Goal: Task Accomplishment & Management: Use online tool/utility

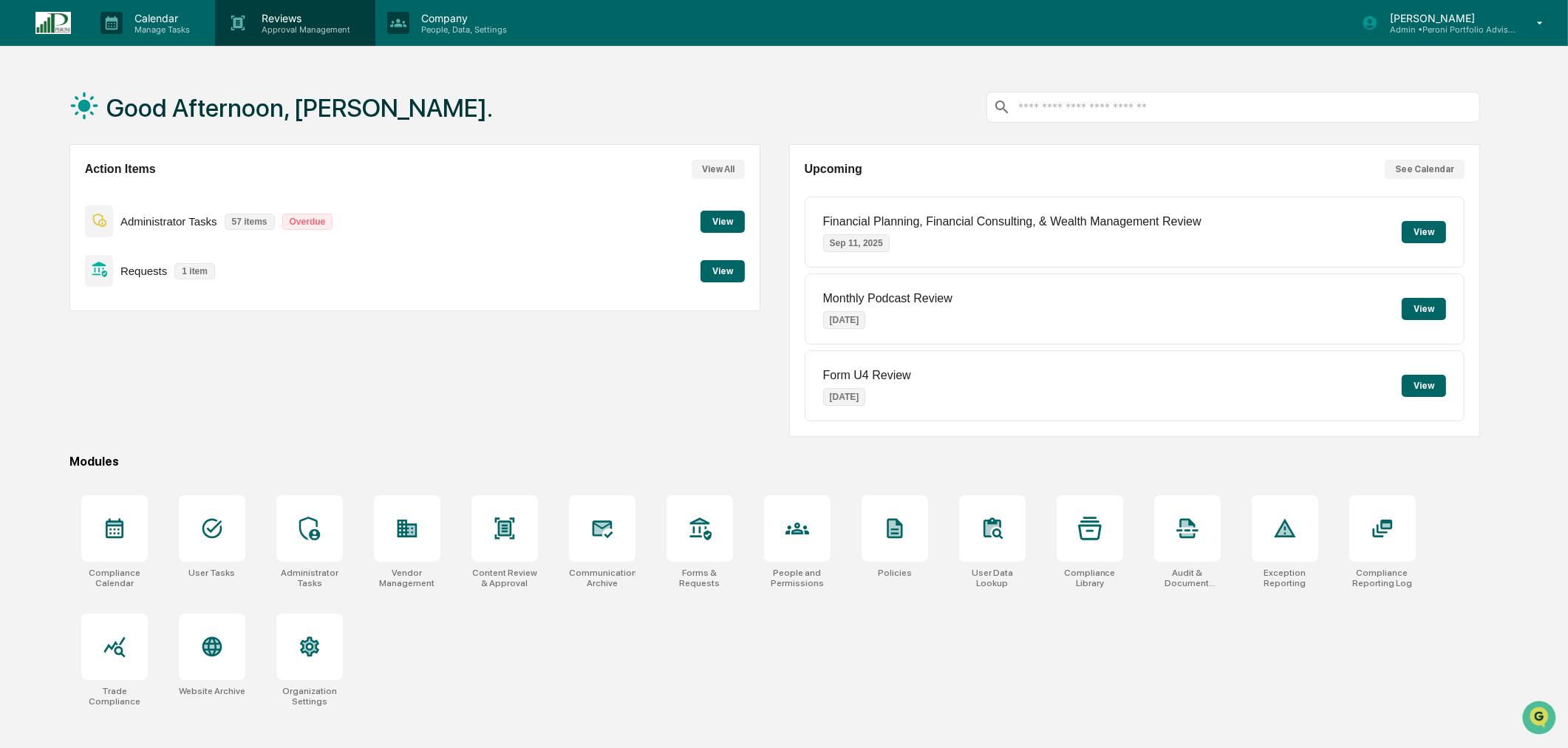
click at [262, 24] on p "Approval Management" at bounding box center [304, 30] width 108 height 11
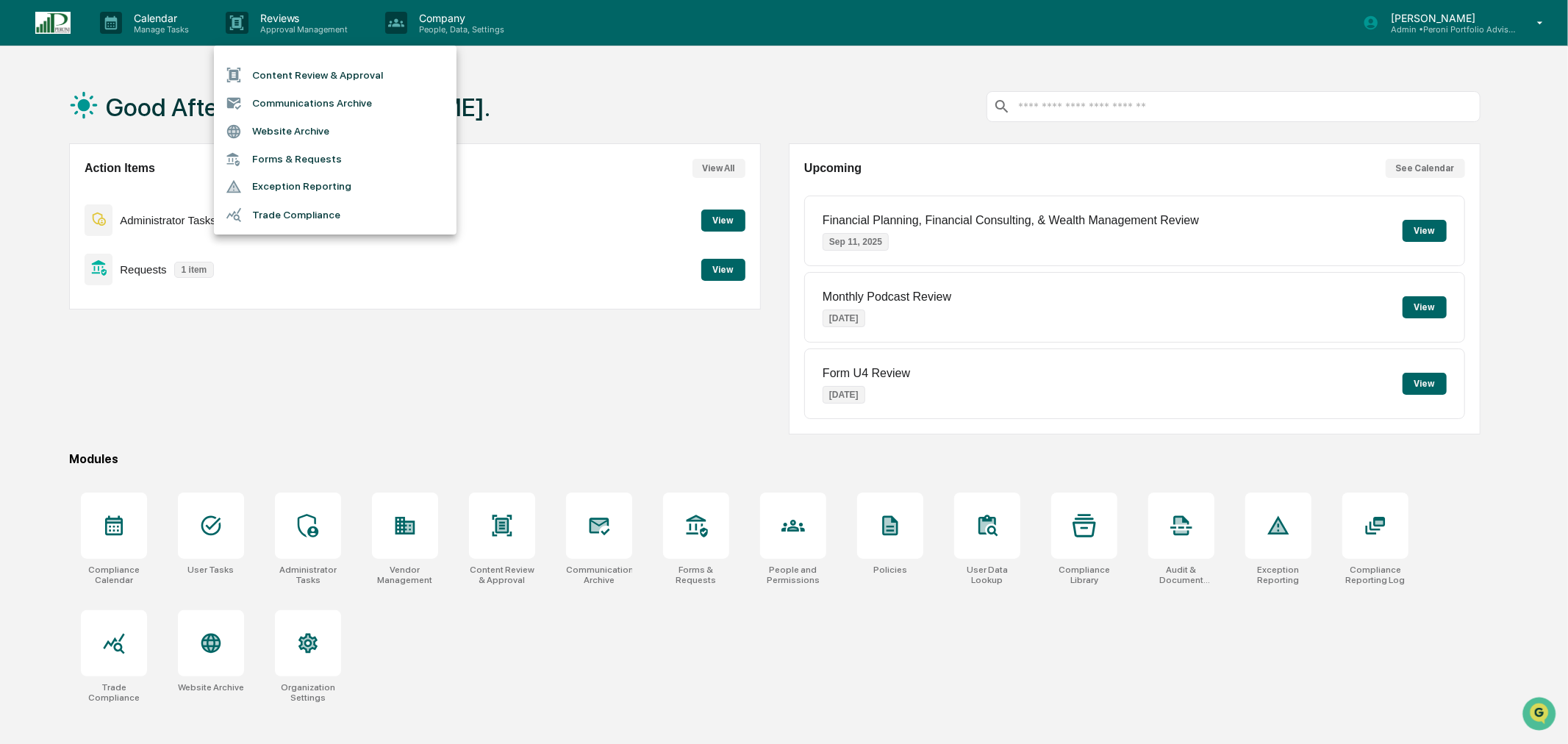
click at [265, 164] on li "Forms & Requests" at bounding box center [335, 159] width 243 height 27
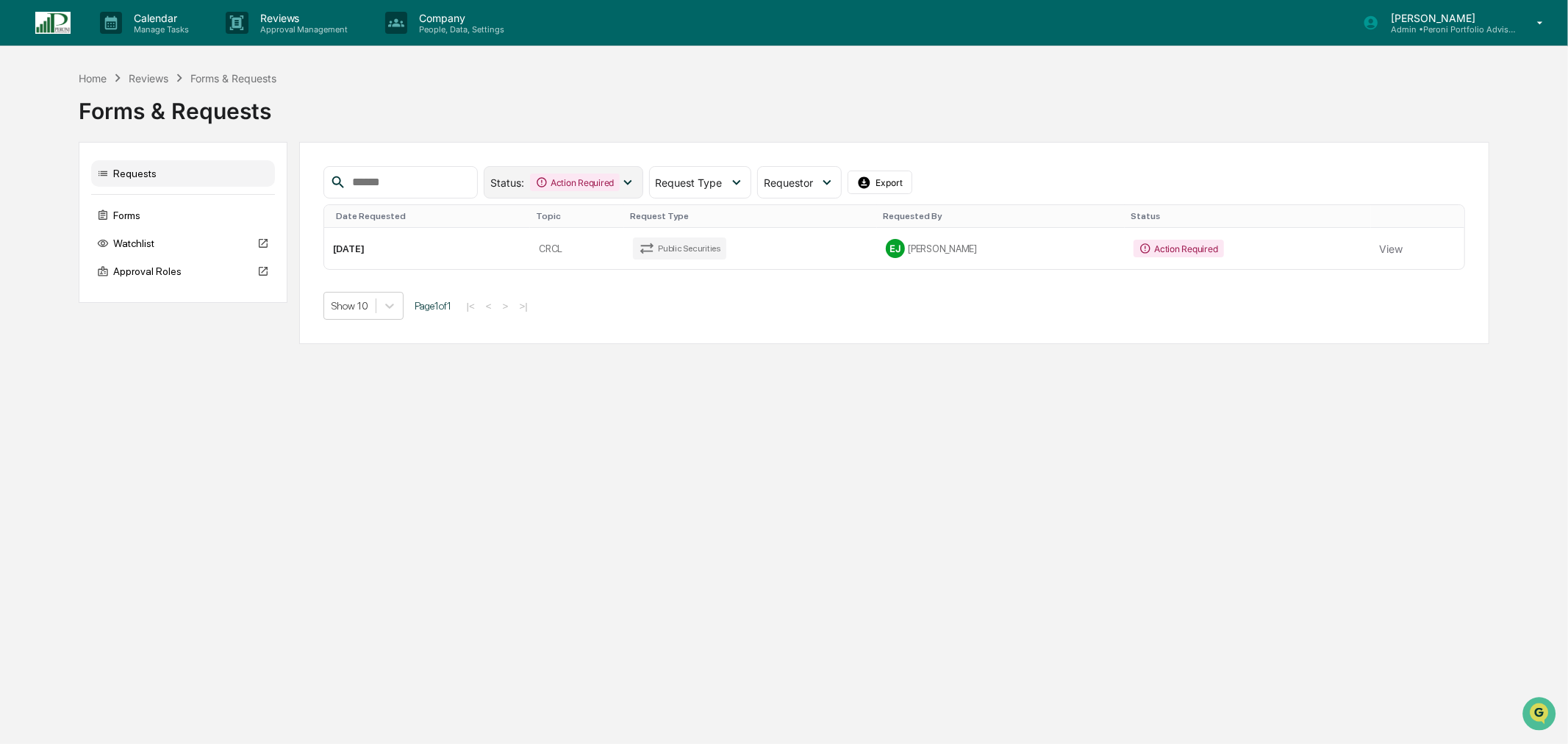
click at [613, 183] on div "Action Required" at bounding box center [575, 182] width 90 height 17
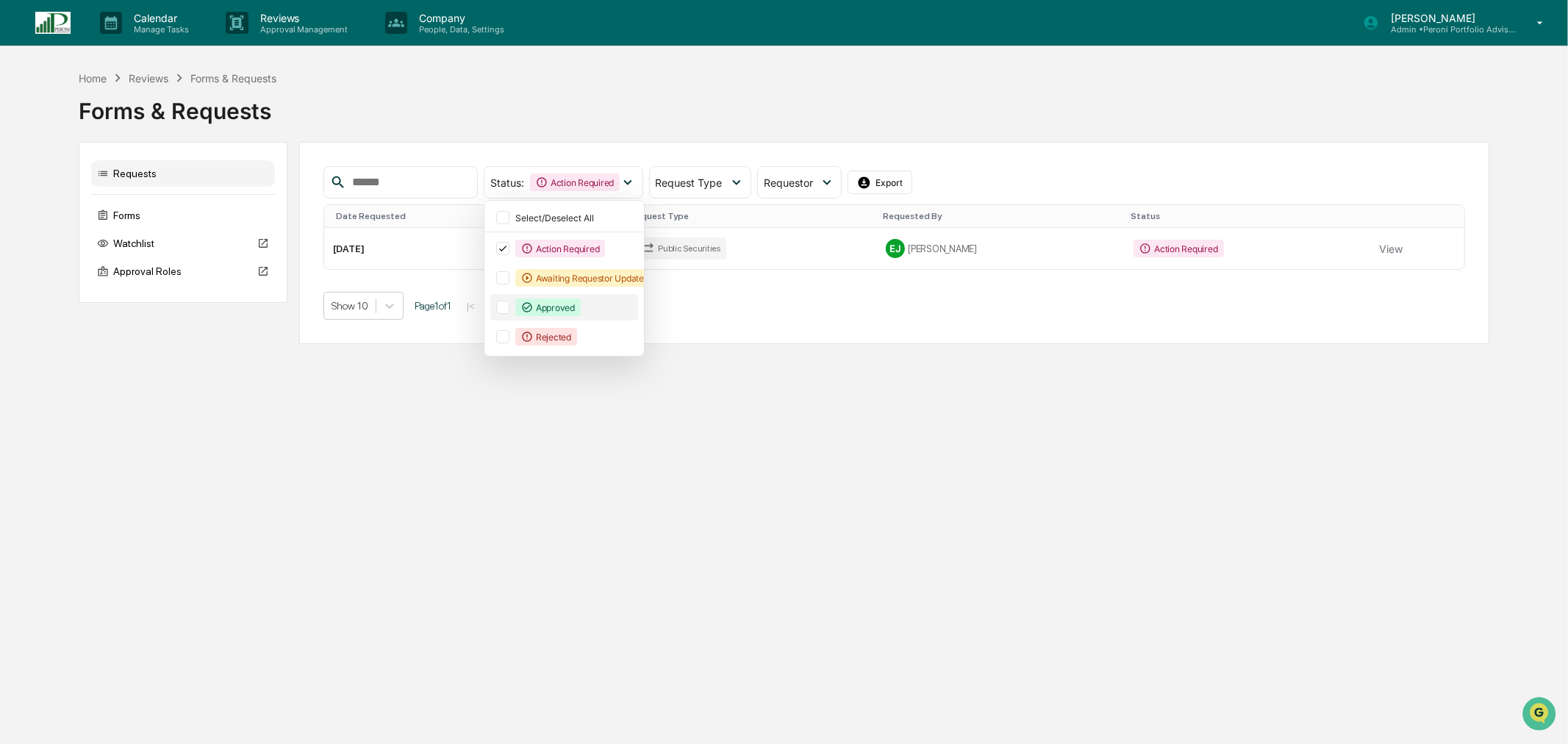
click at [580, 313] on div "Approved" at bounding box center [548, 307] width 65 height 17
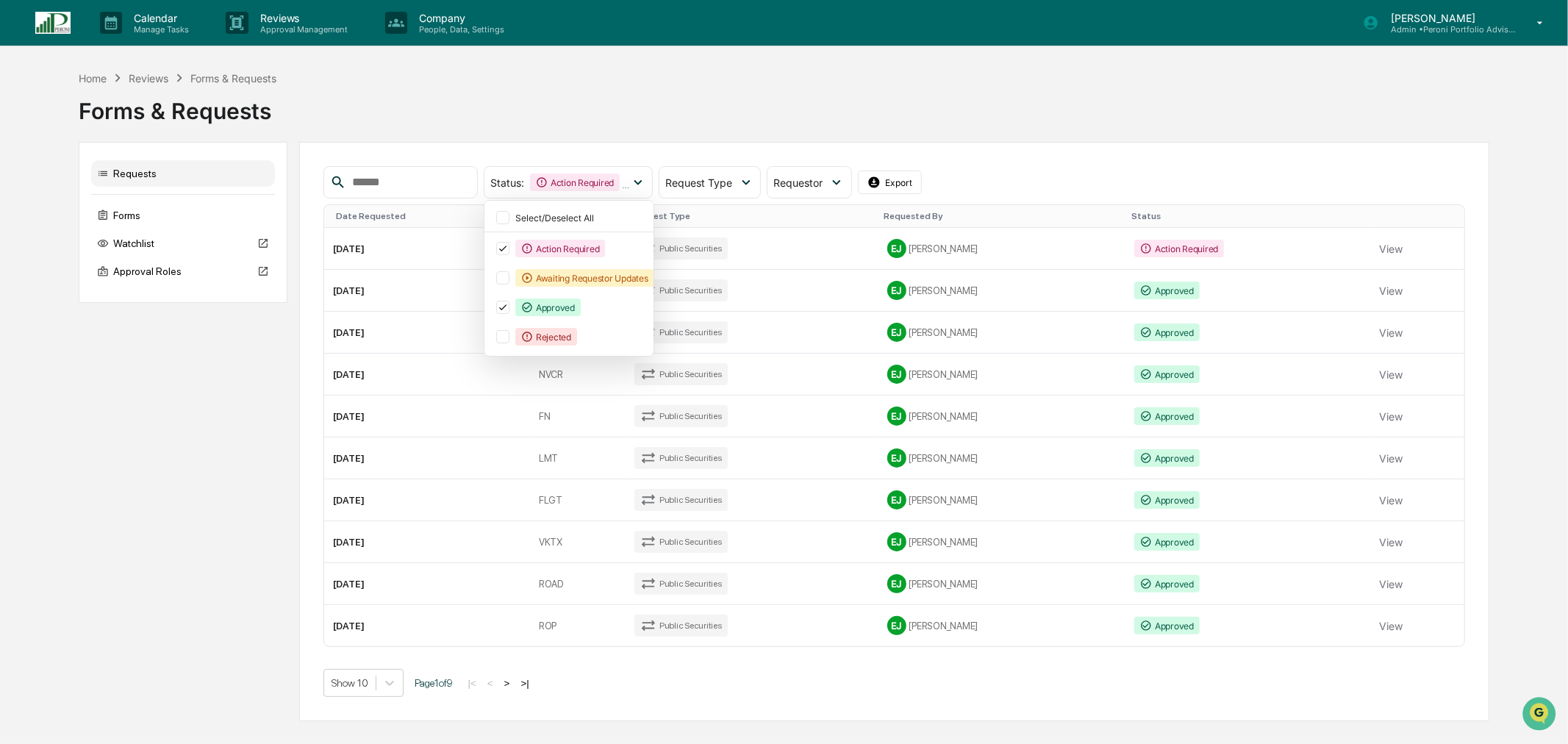
click at [642, 141] on div "Home Reviews Forms & Requests Forms & Requests Requests Forms Watchlist Approva…" at bounding box center [784, 396] width 1411 height 651
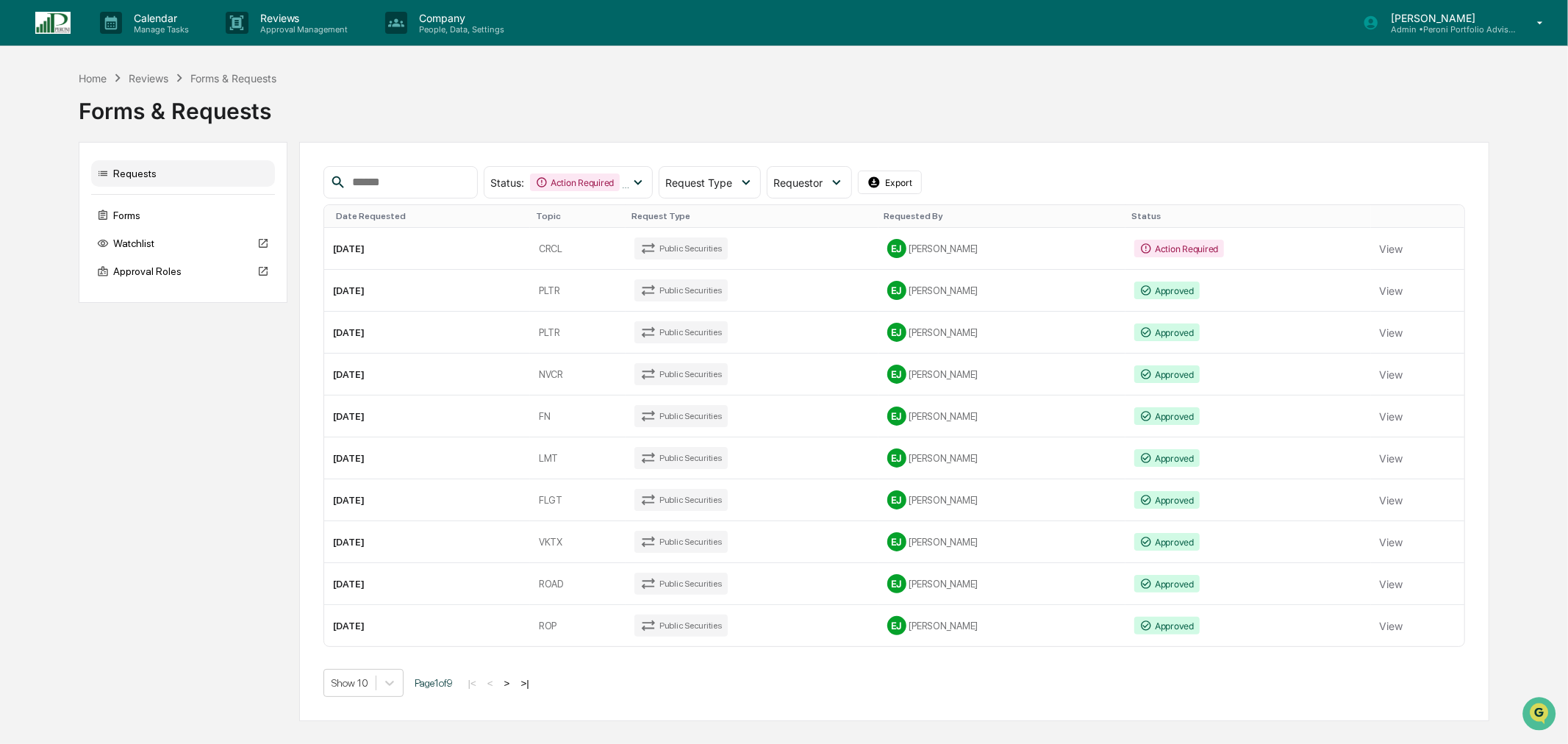
click at [512, 687] on button ">" at bounding box center [507, 683] width 14 height 12
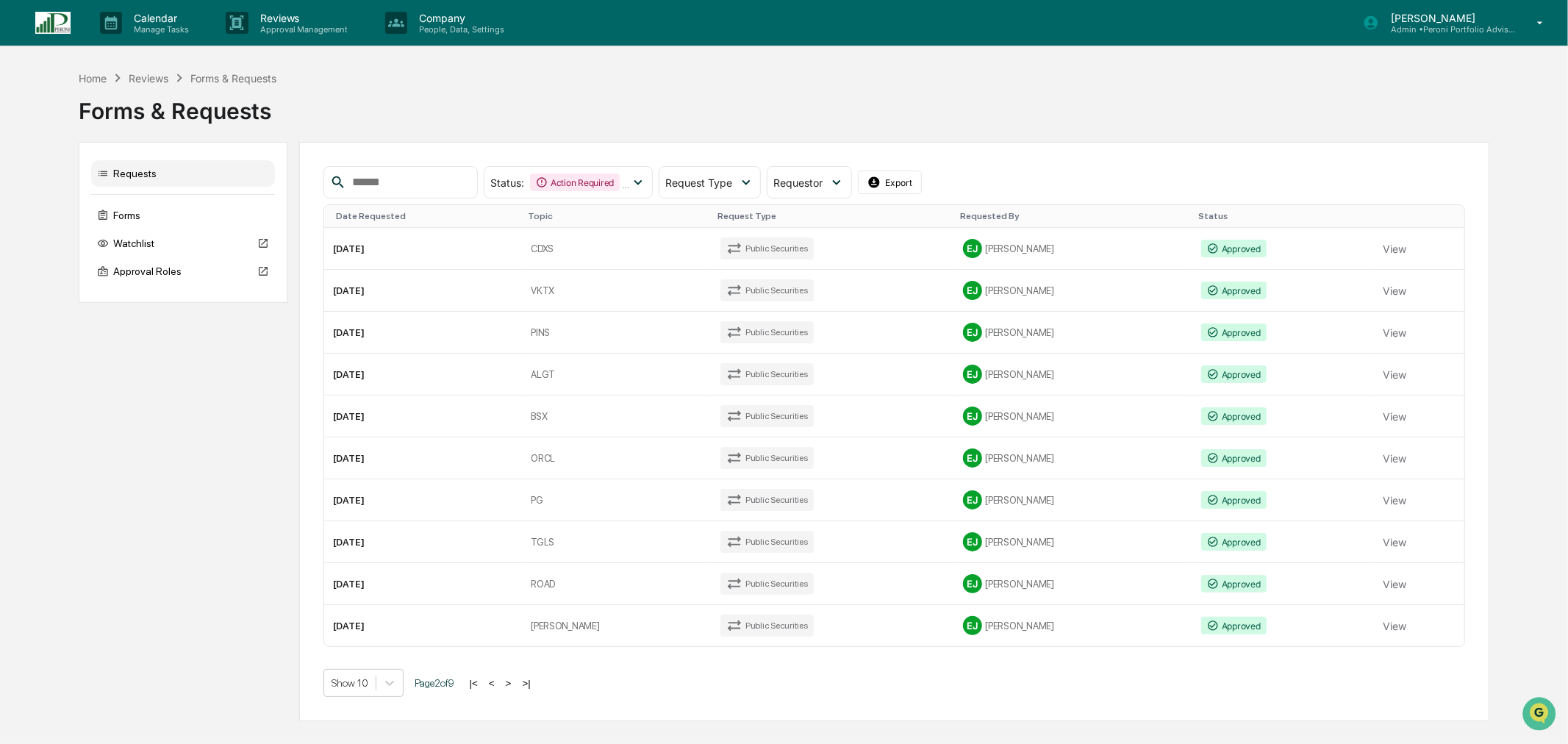
click at [383, 184] on input "text" at bounding box center [409, 182] width 125 height 19
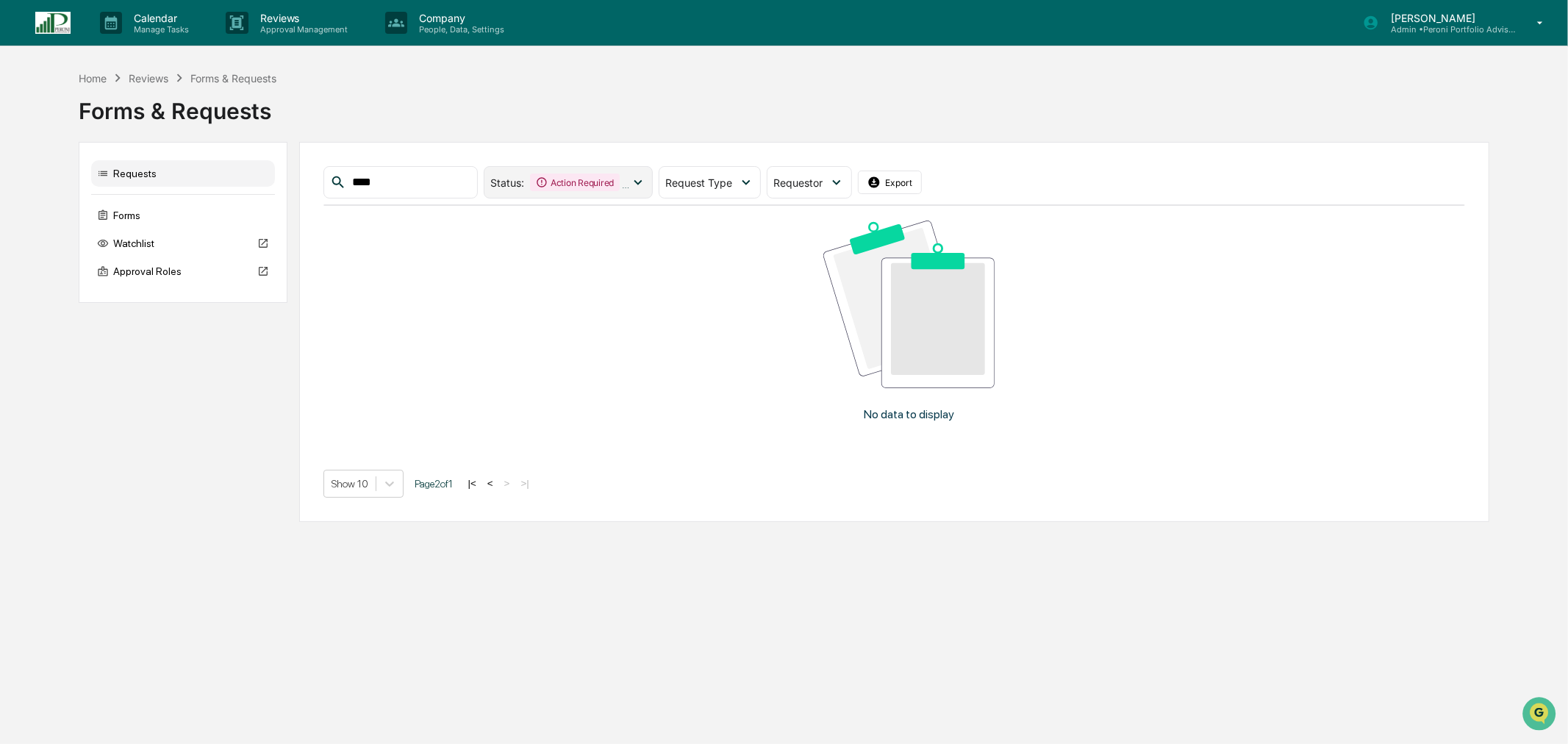
type input "****"
click at [615, 186] on div "Action Required" at bounding box center [575, 182] width 90 height 17
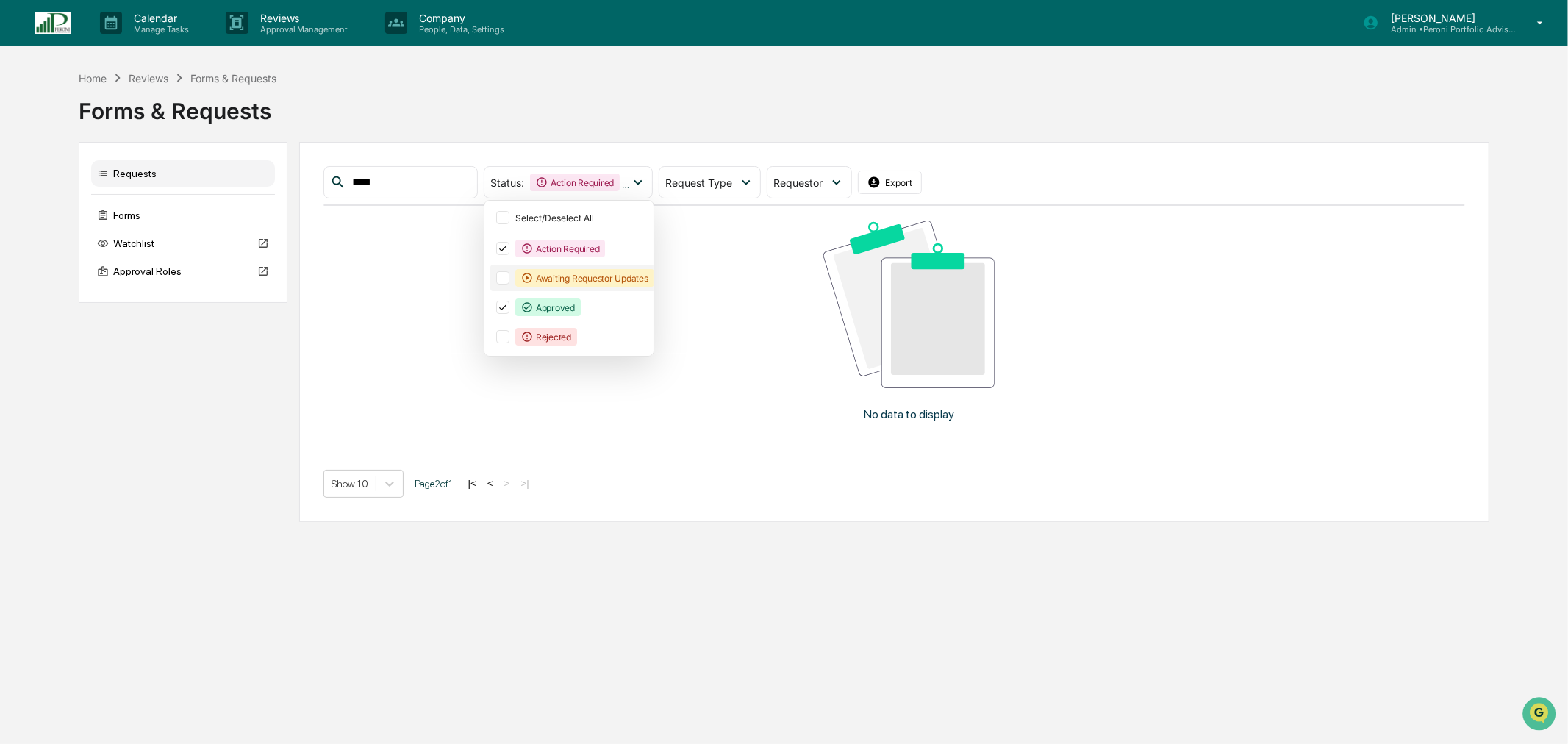
click at [579, 273] on div "Awaiting Requestor Updates" at bounding box center [584, 278] width 139 height 17
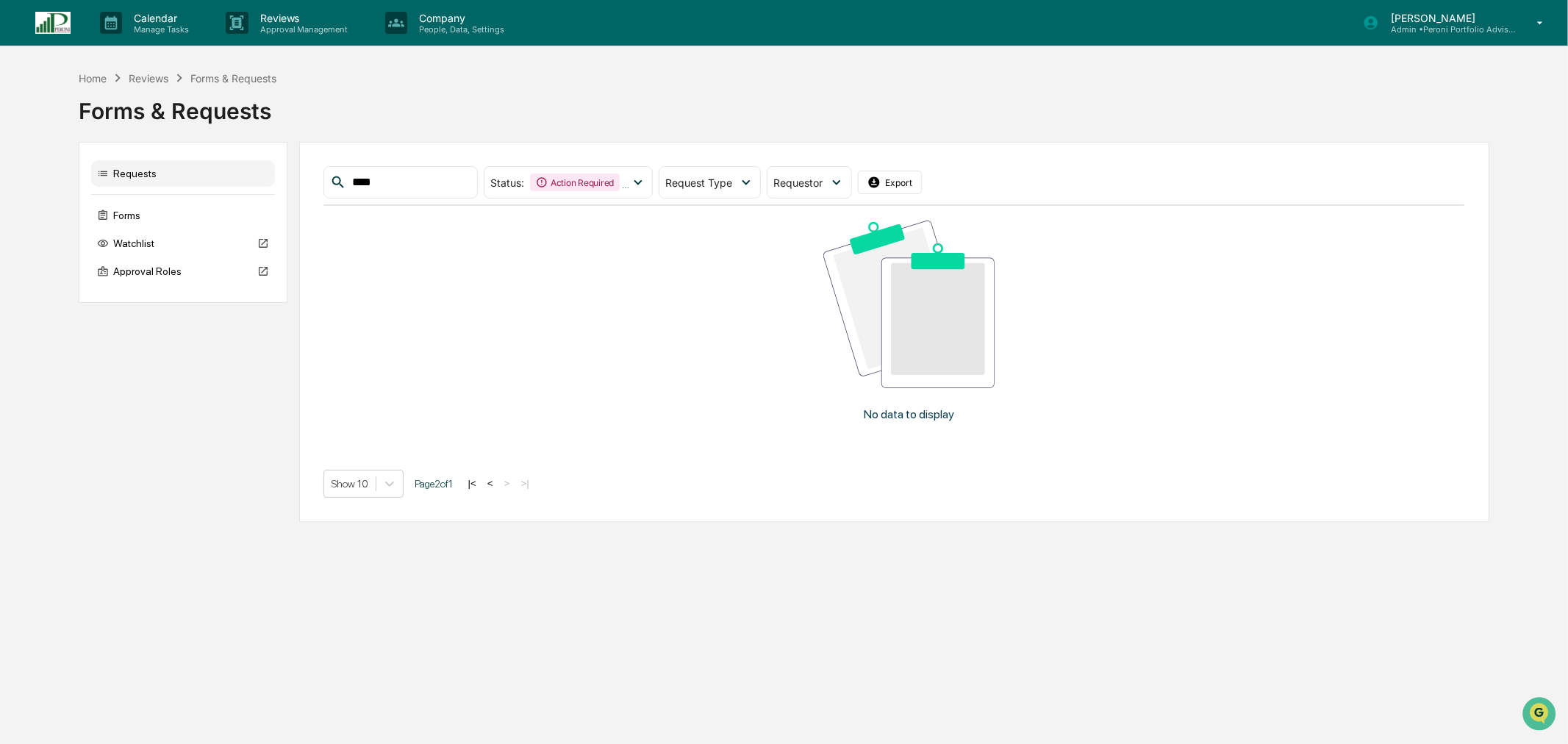
click at [431, 173] on input "****" at bounding box center [409, 182] width 125 height 19
click at [754, 177] on icon at bounding box center [746, 182] width 16 height 16
click at [422, 186] on input "****" at bounding box center [409, 182] width 125 height 19
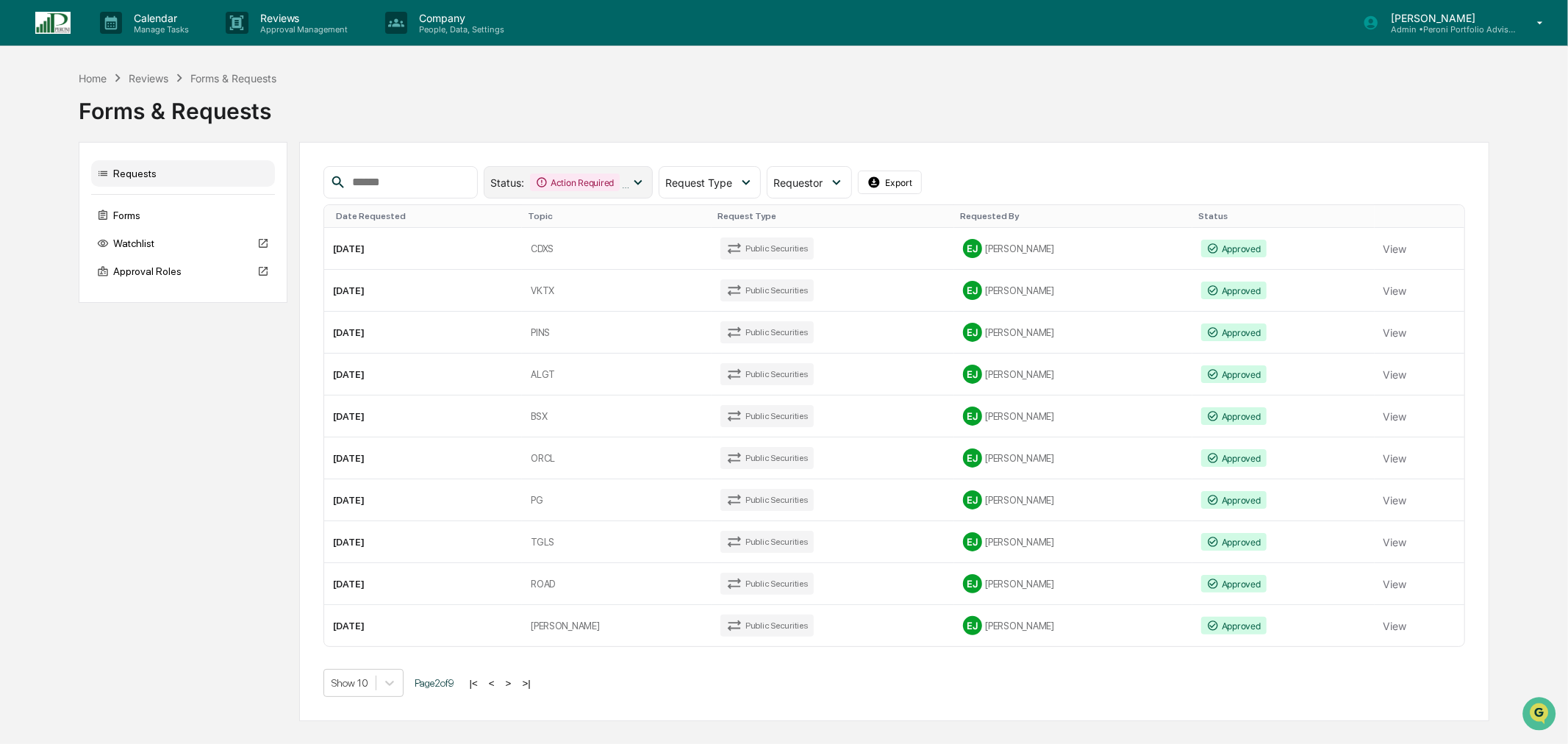
click at [620, 178] on div "Action Required" at bounding box center [575, 182] width 90 height 17
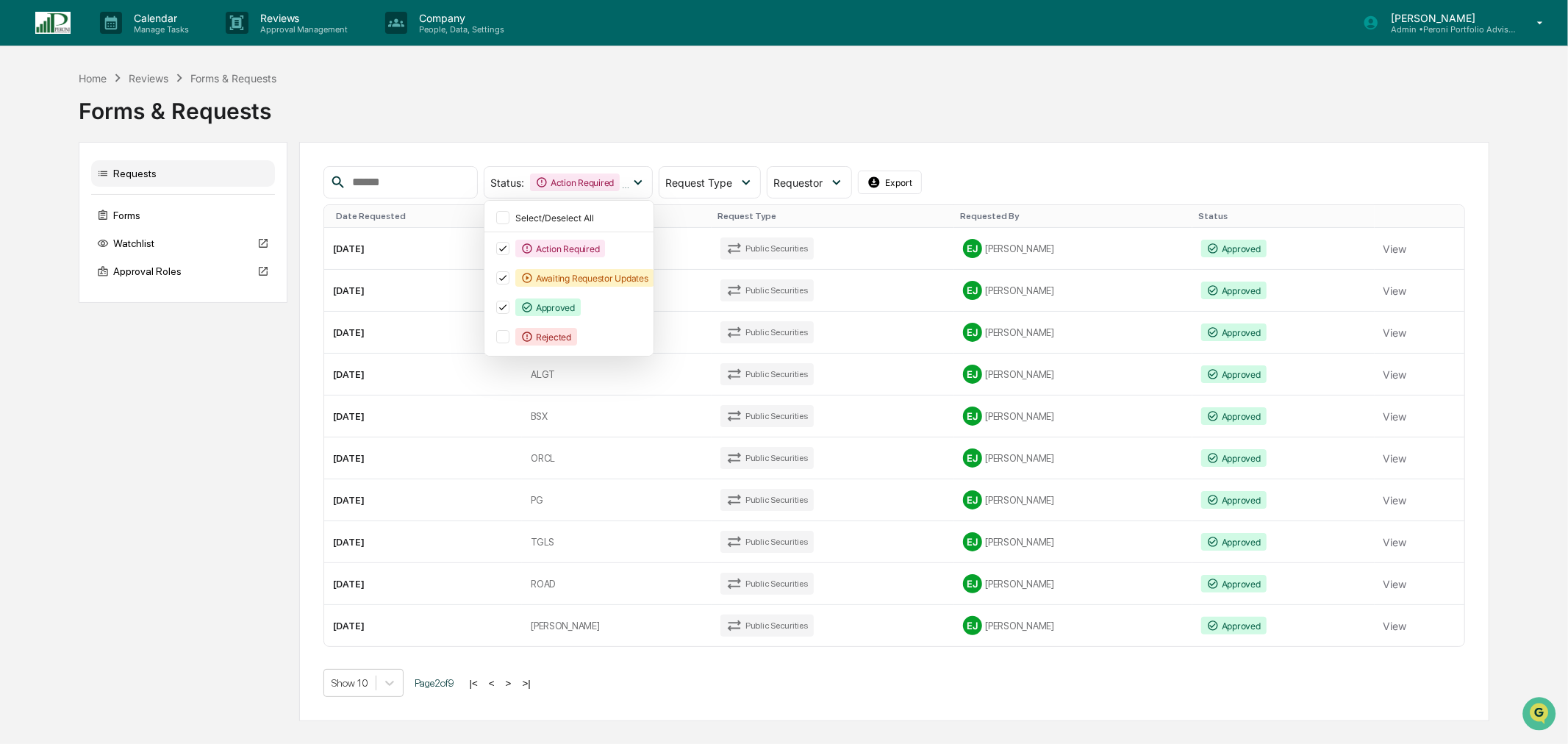
click at [622, 110] on div "Forms & Requests" at bounding box center [784, 105] width 1411 height 38
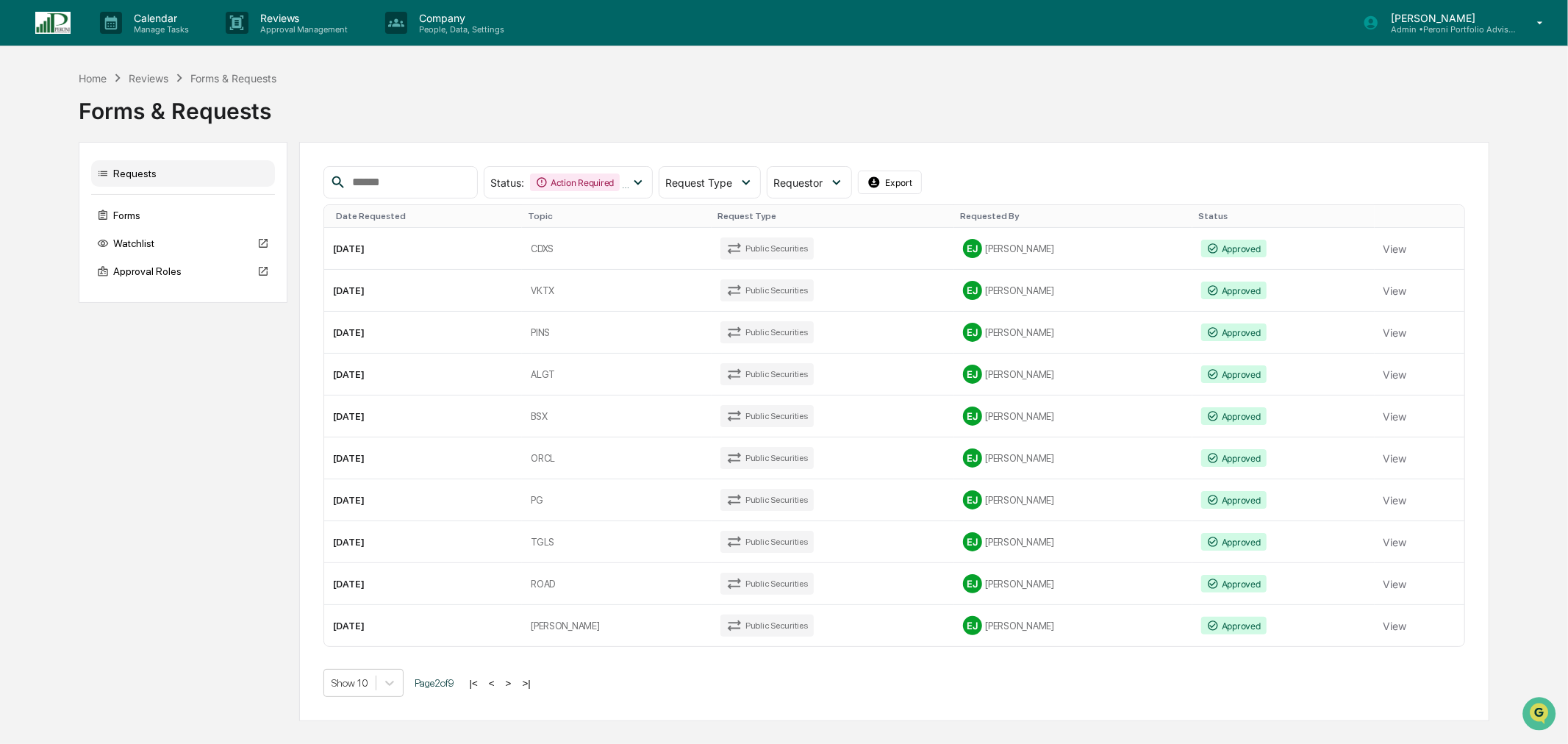
click at [148, 176] on div "Requests" at bounding box center [183, 173] width 184 height 27
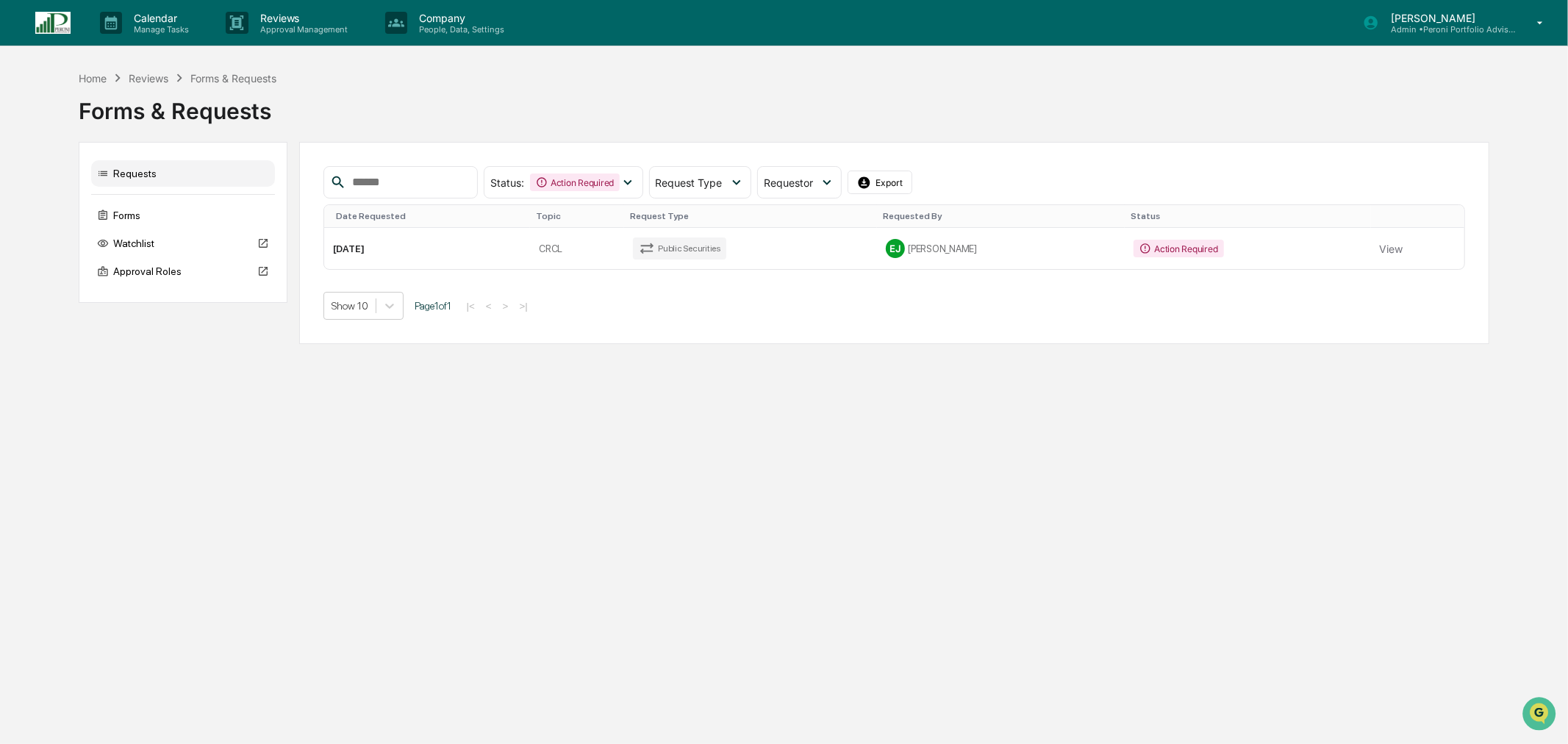
click at [424, 183] on input "text" at bounding box center [409, 182] width 125 height 19
type input "****"
click at [778, 254] on td "Public Securities" at bounding box center [750, 249] width 253 height 41
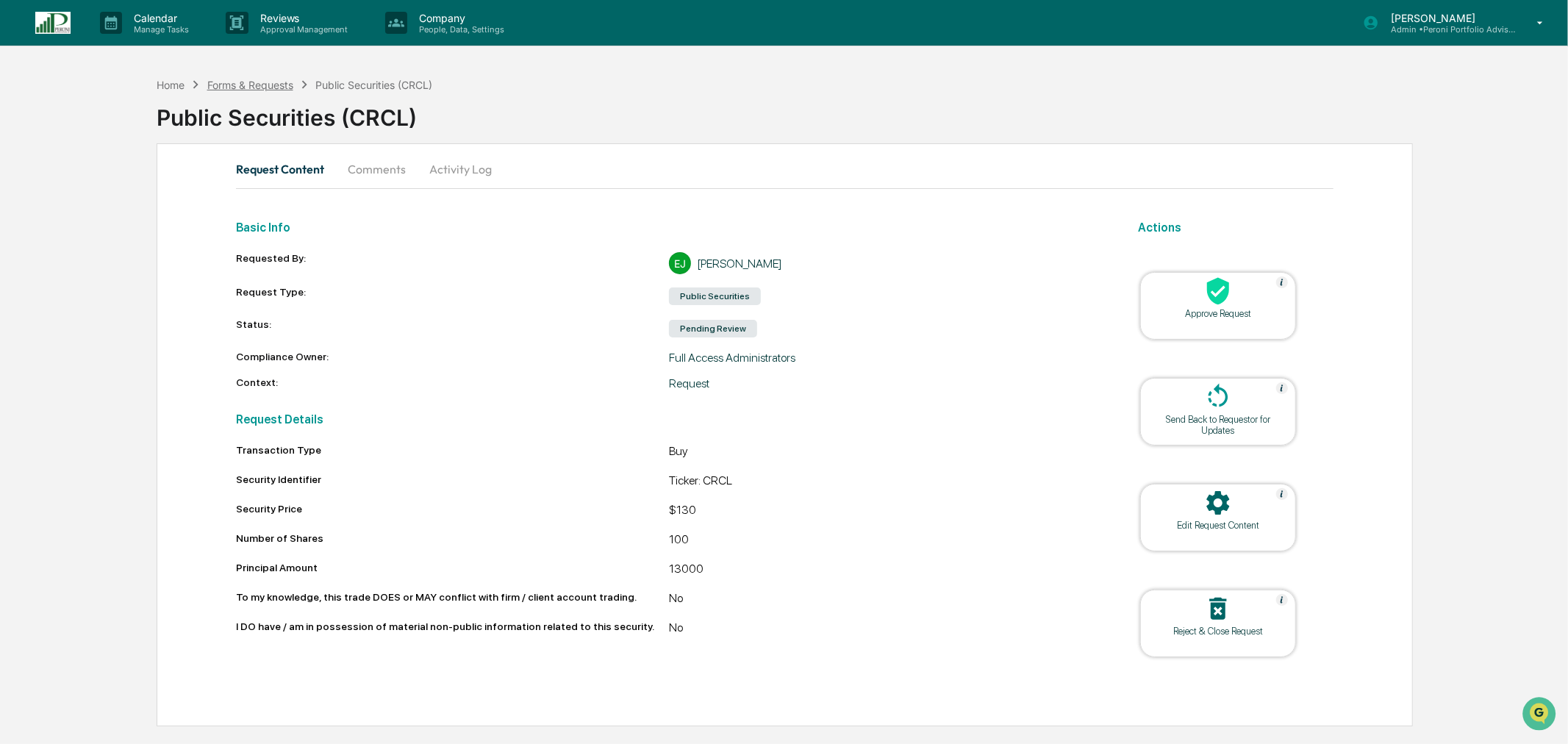
click at [267, 84] on div "Forms & Requests" at bounding box center [250, 84] width 86 height 12
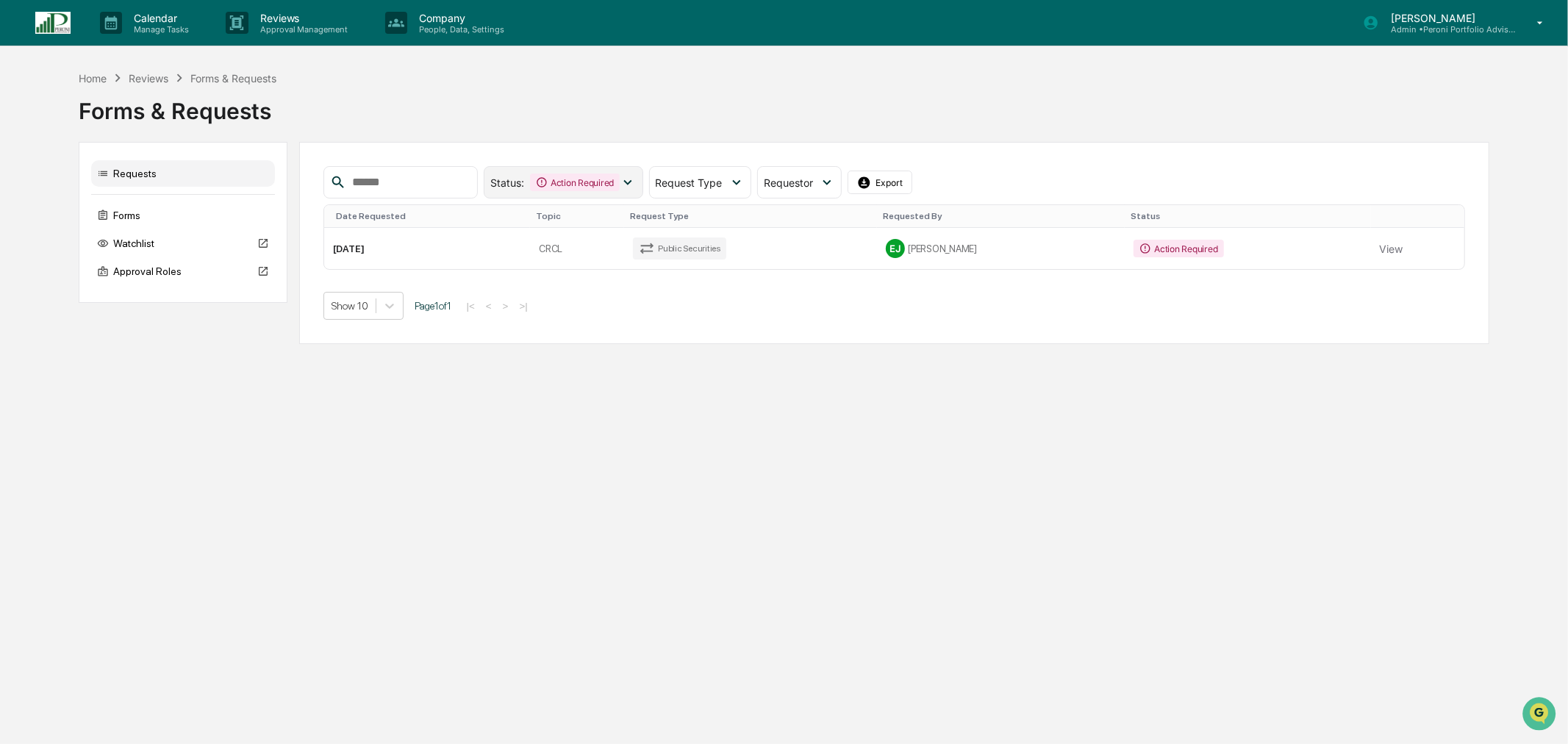
click at [576, 173] on div "Action Required" at bounding box center [575, 182] width 90 height 17
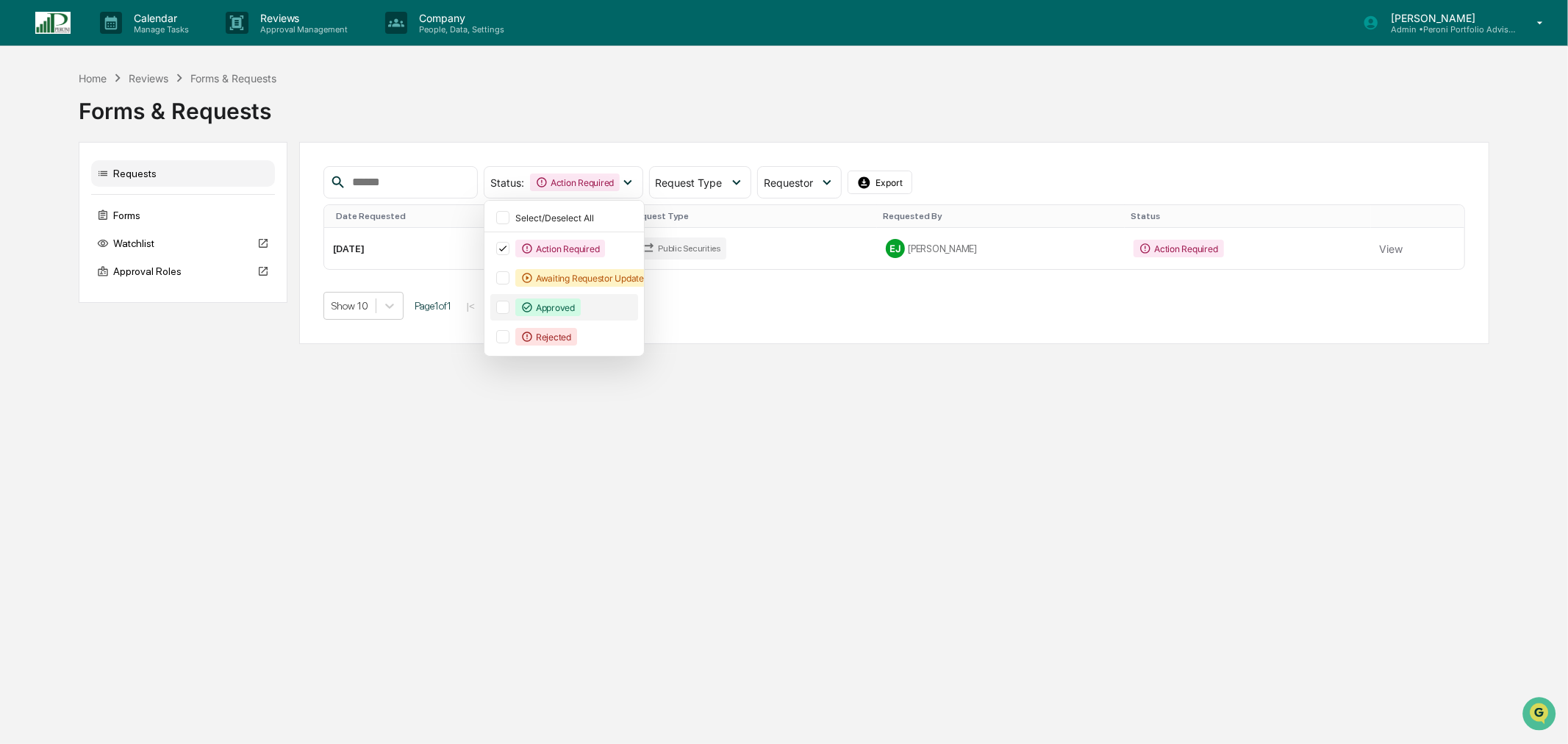
click at [582, 318] on div "Approved" at bounding box center [565, 307] width 148 height 27
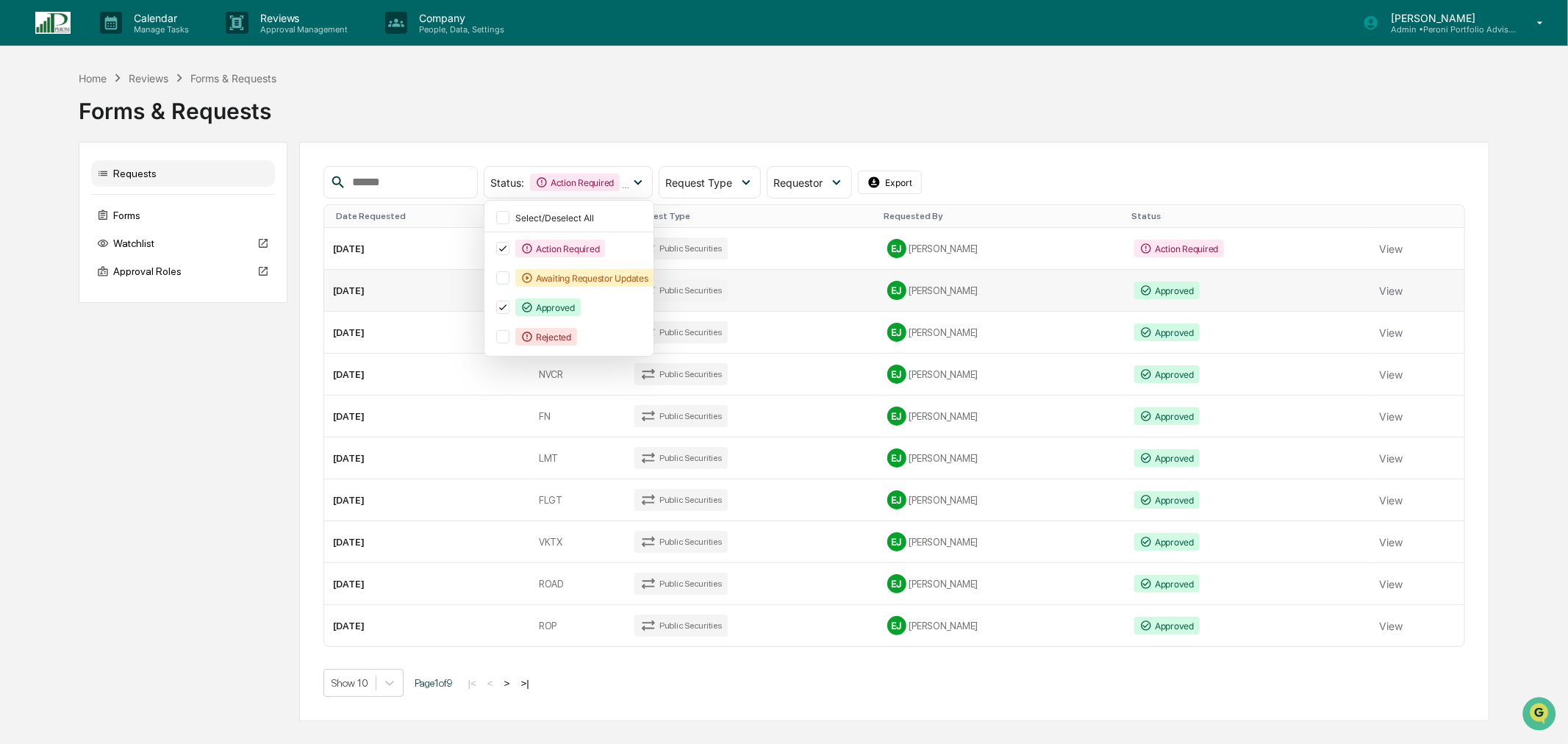
click at [832, 288] on td "Public Securities" at bounding box center [752, 291] width 253 height 42
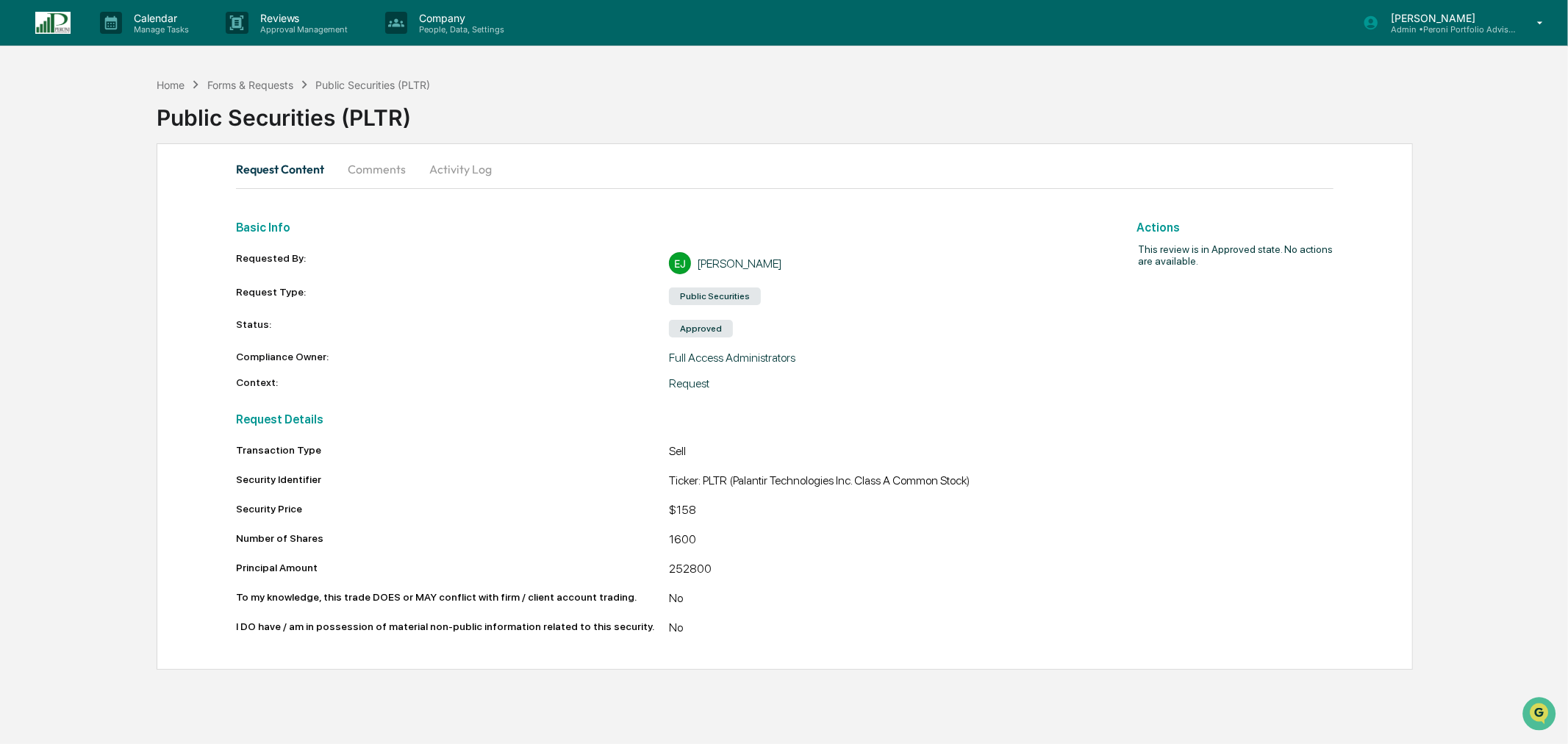
click at [381, 179] on button "Comments" at bounding box center [377, 169] width 81 height 35
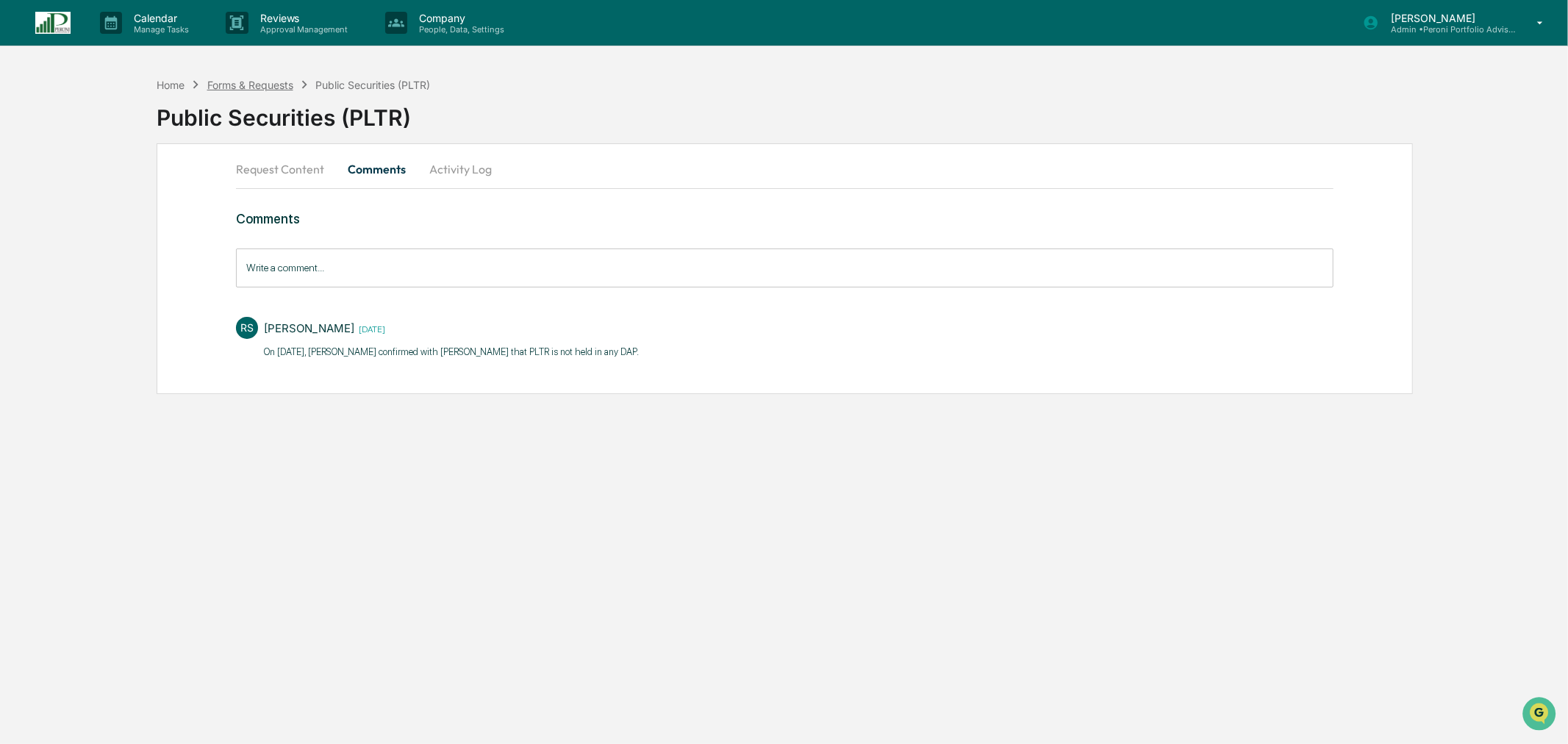
click at [285, 87] on div "Forms & Requests" at bounding box center [250, 84] width 86 height 12
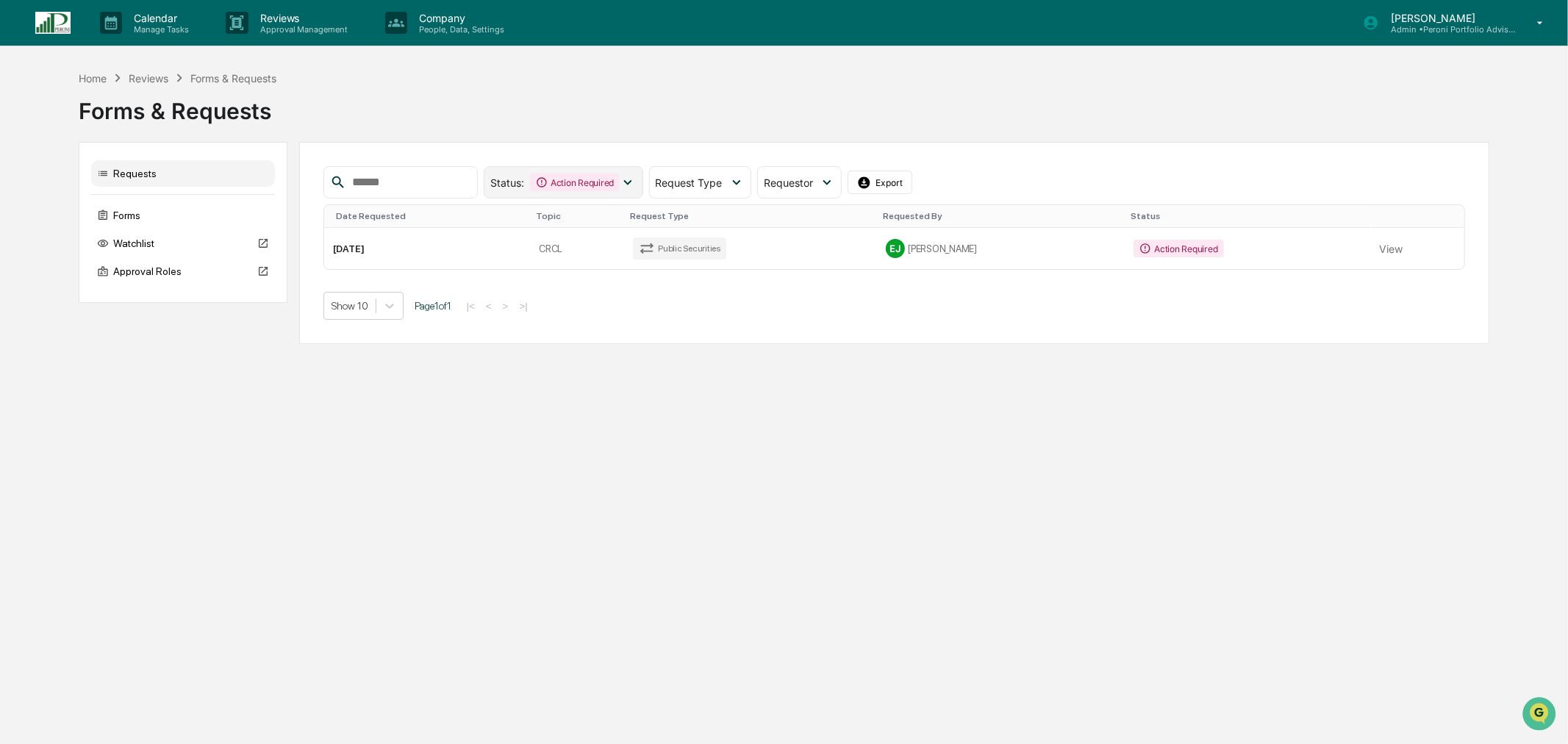
click at [620, 185] on div "Action Required" at bounding box center [575, 182] width 90 height 17
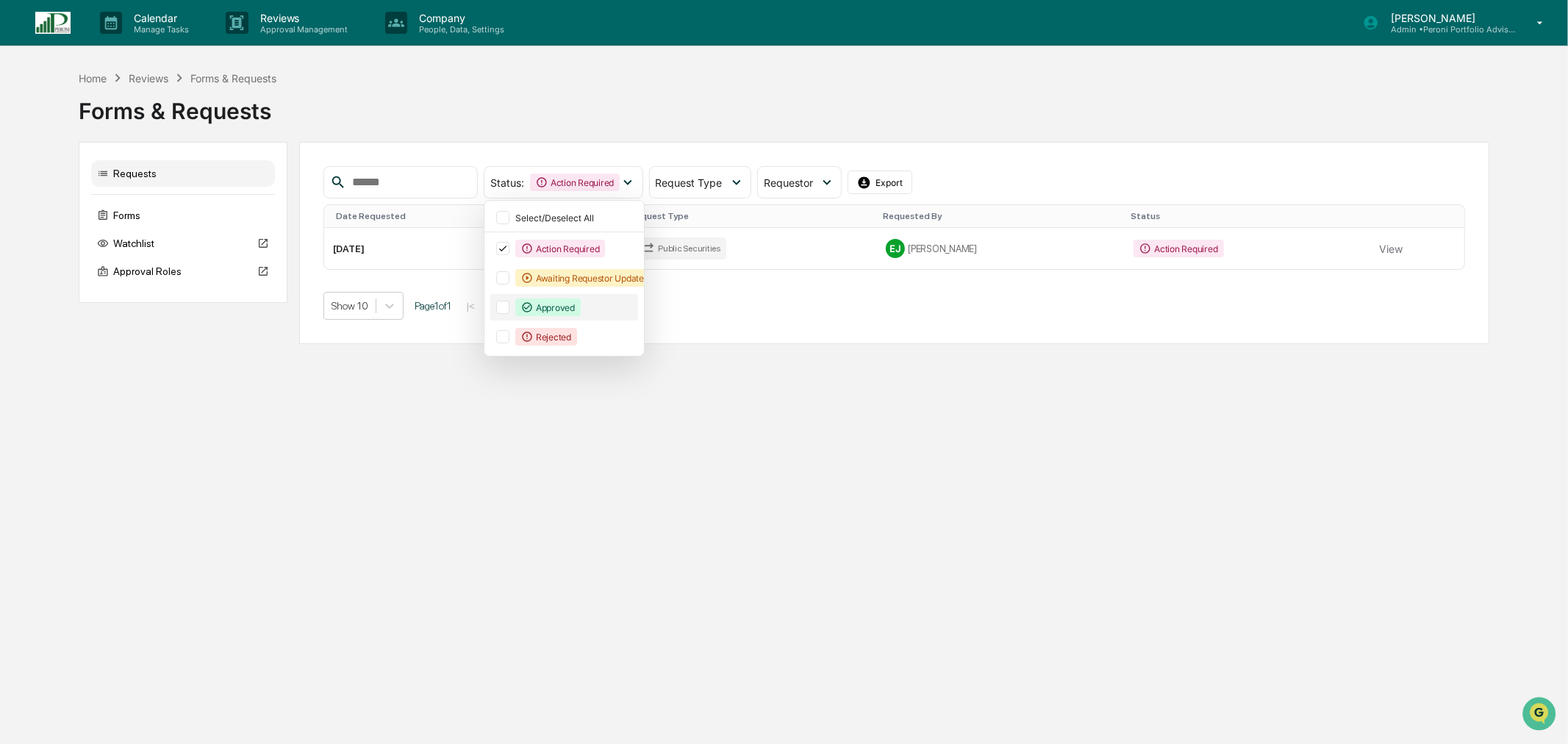
click at [580, 310] on div "Approved" at bounding box center [548, 307] width 65 height 17
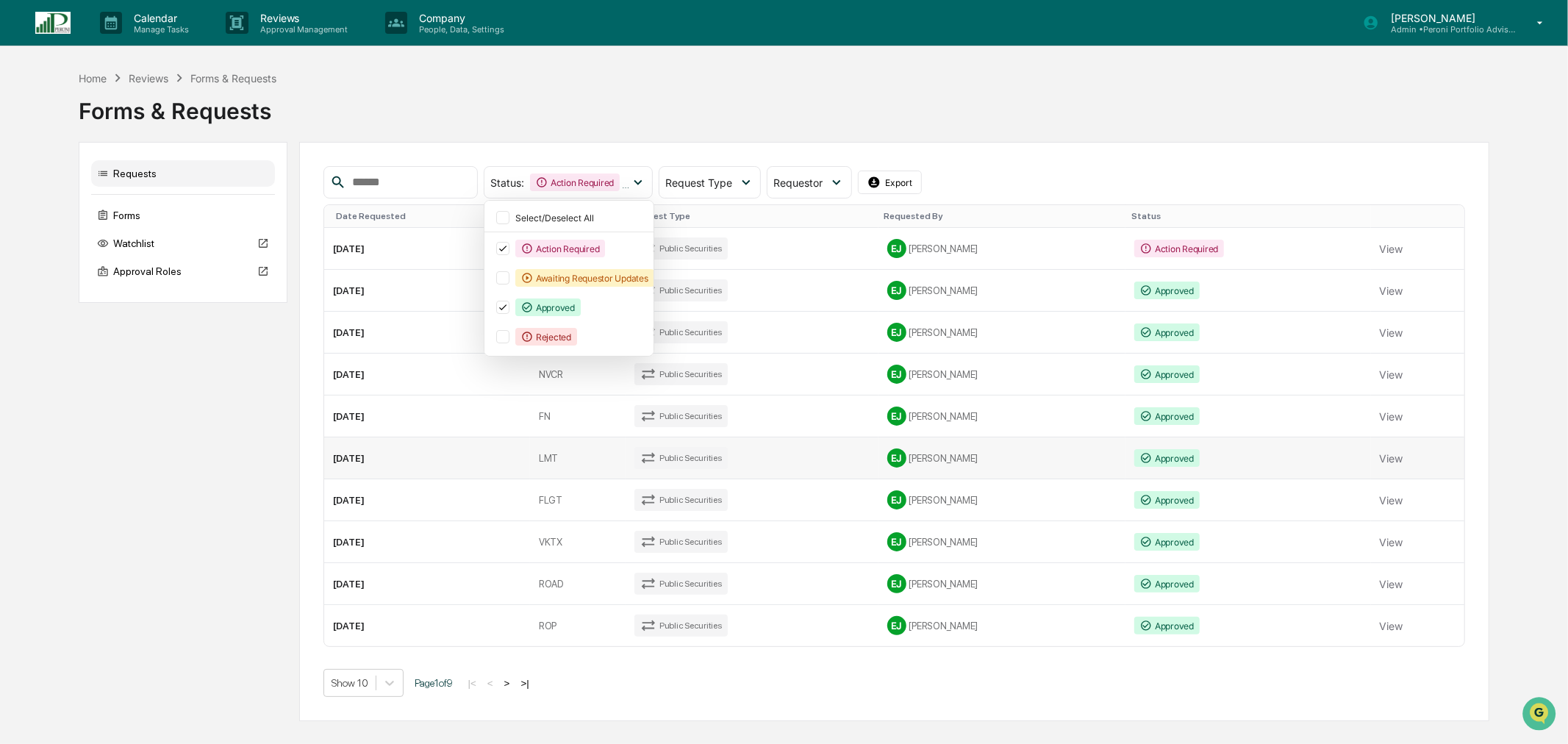
click at [635, 462] on div "Public Securities" at bounding box center [681, 458] width 94 height 22
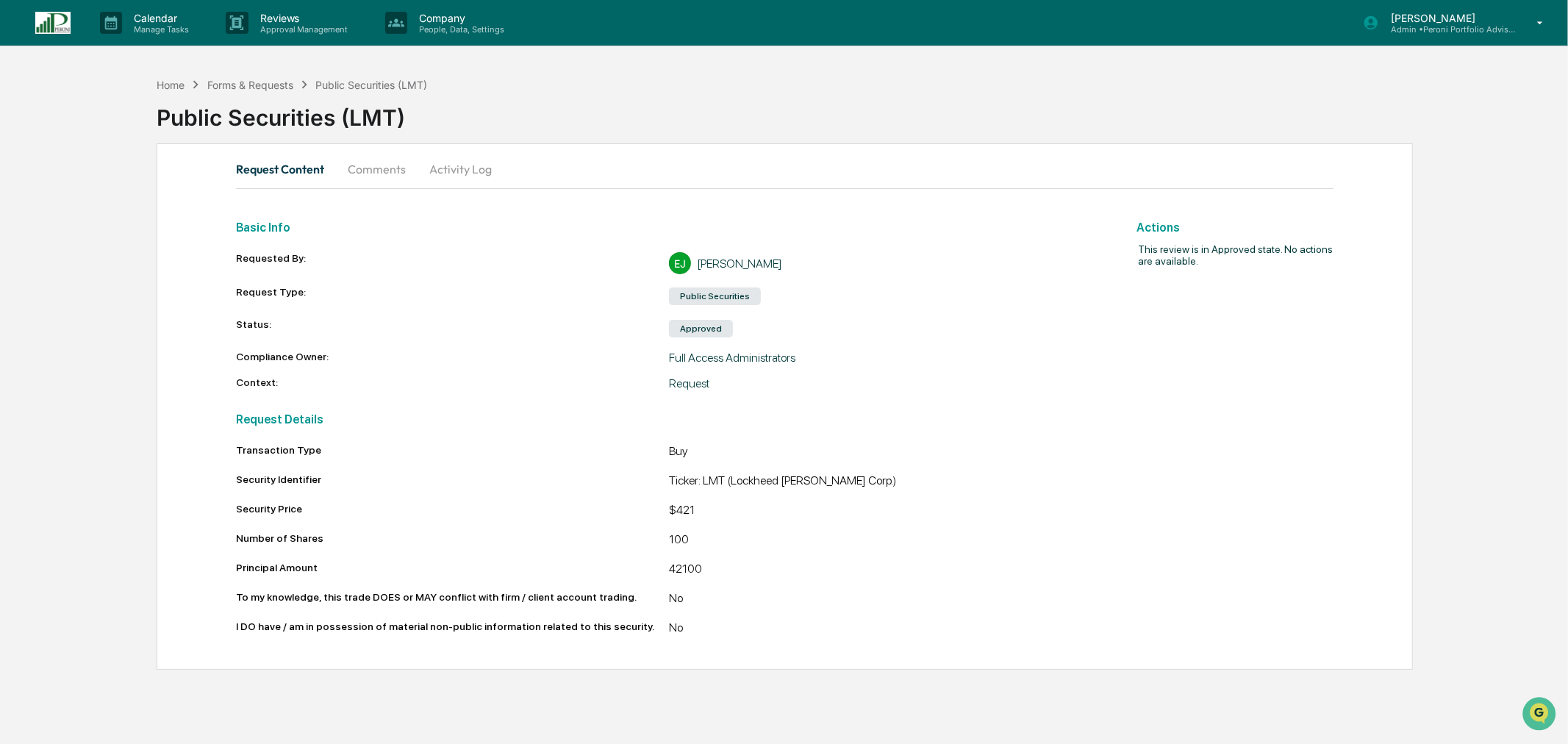
click at [380, 167] on button "Comments" at bounding box center [377, 169] width 81 height 35
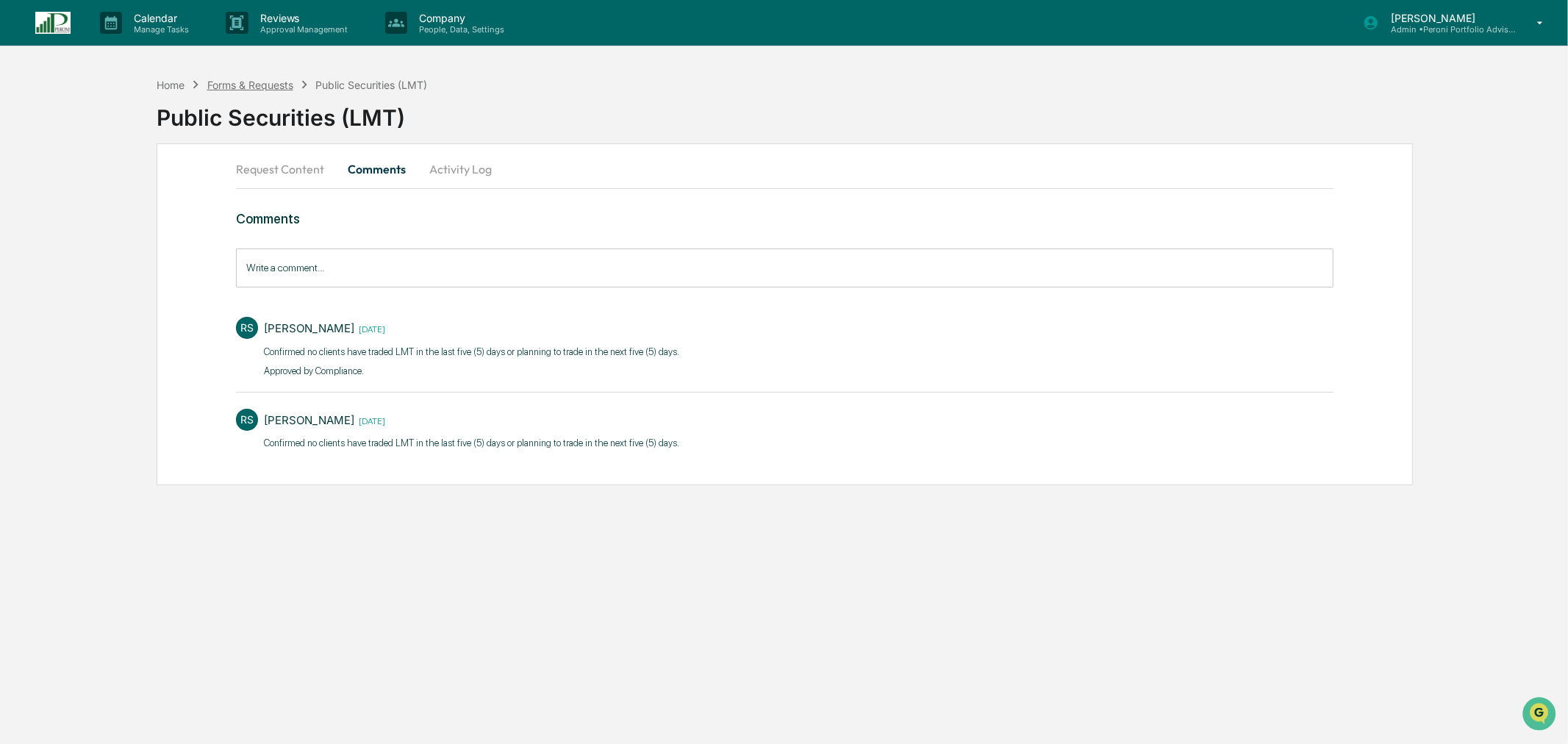
click at [259, 90] on div "Home Forms & Requests Public Securities (LMT)" at bounding box center [292, 84] width 271 height 16
click at [259, 82] on div "Forms & Requests" at bounding box center [250, 84] width 86 height 12
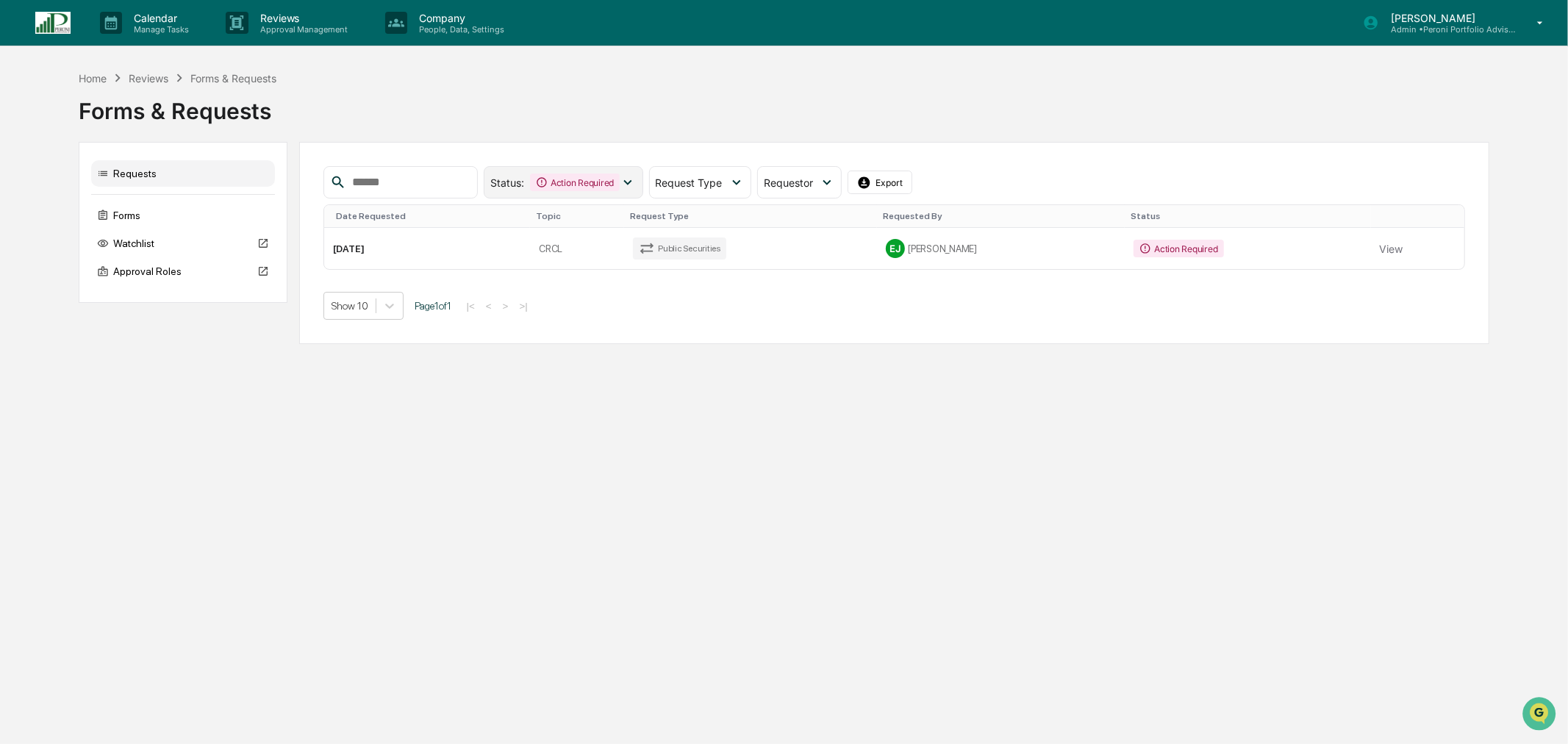
click at [559, 183] on div "Action Required" at bounding box center [575, 182] width 90 height 17
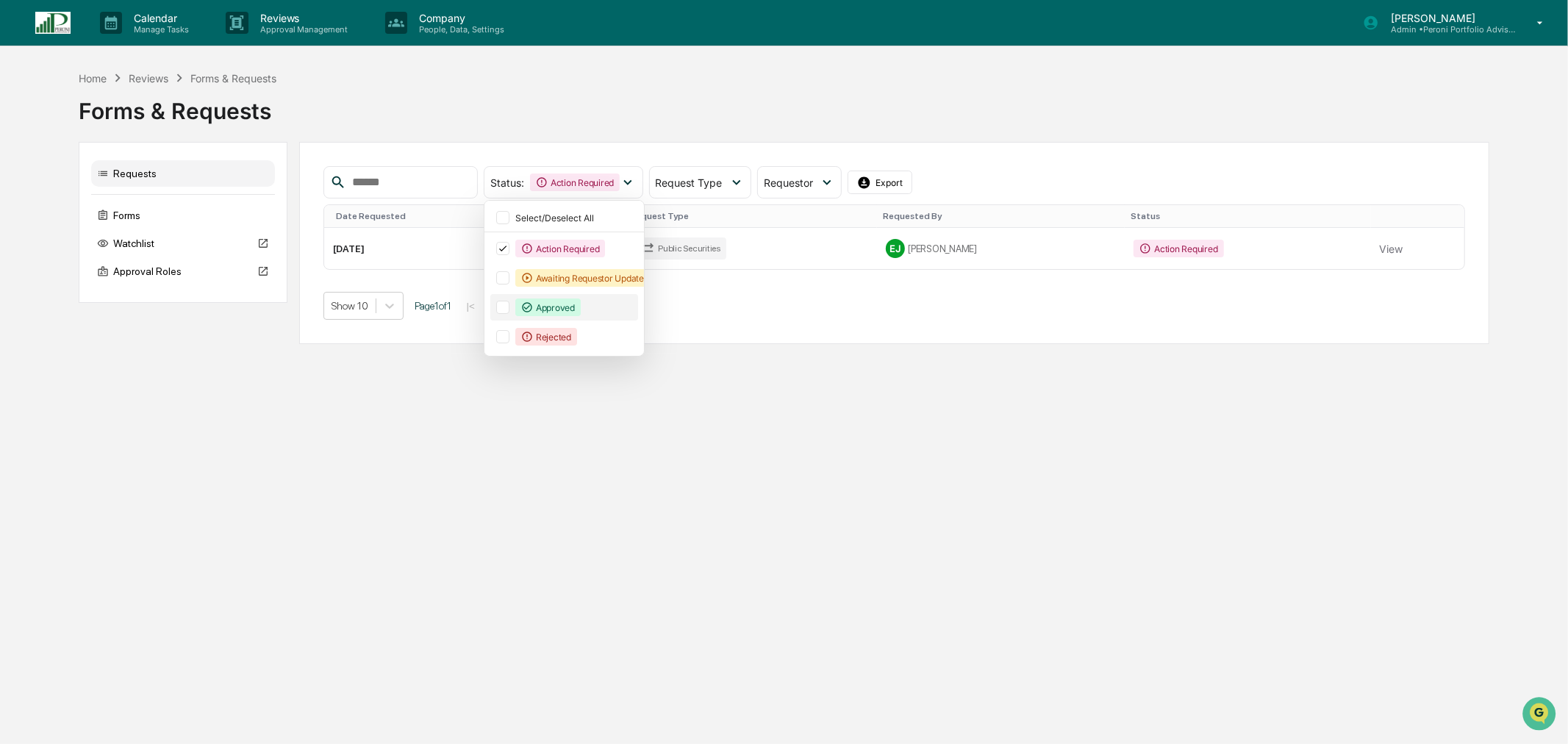
click at [561, 306] on div "Approved" at bounding box center [548, 307] width 65 height 17
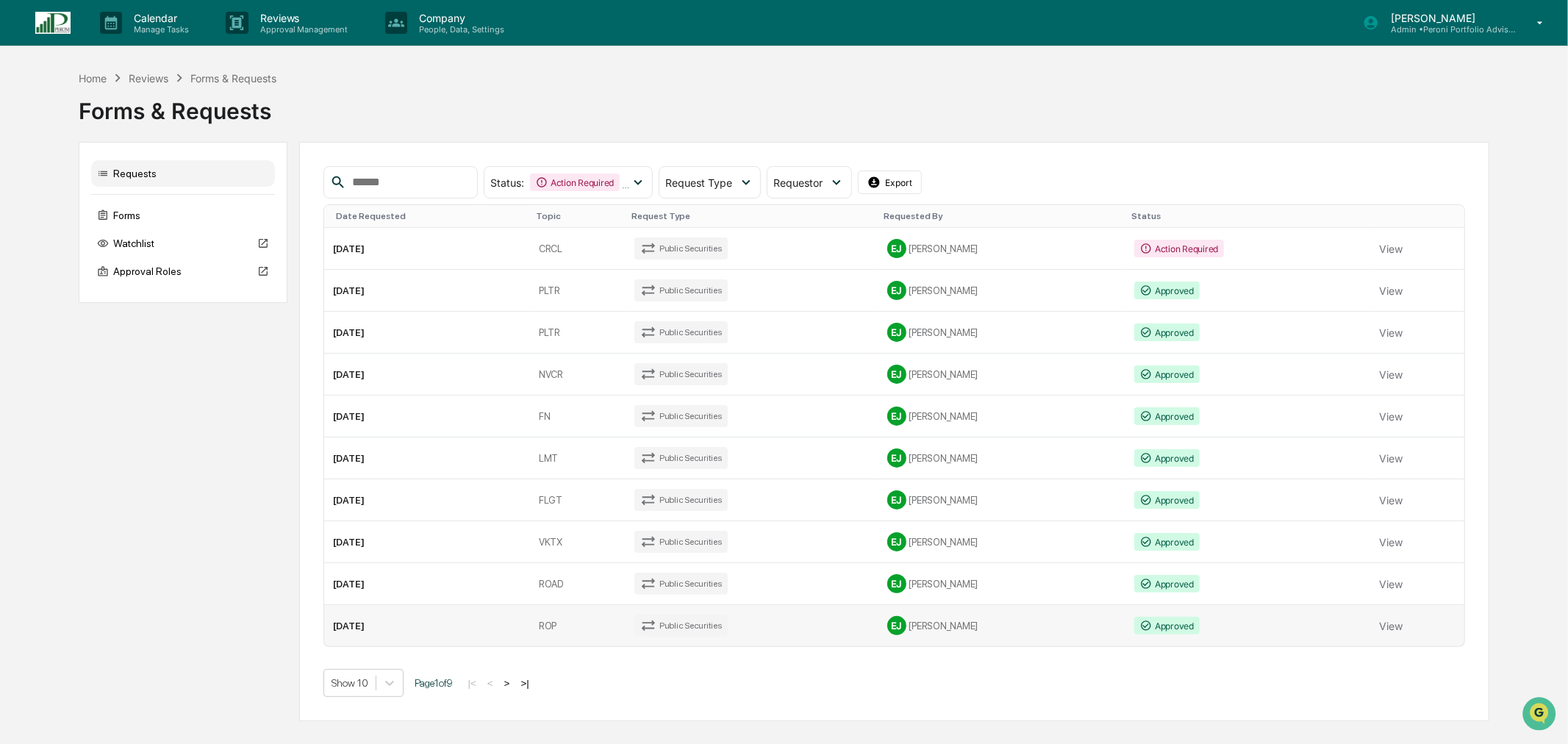
click at [570, 629] on td "ROP" at bounding box center [578, 625] width 96 height 41
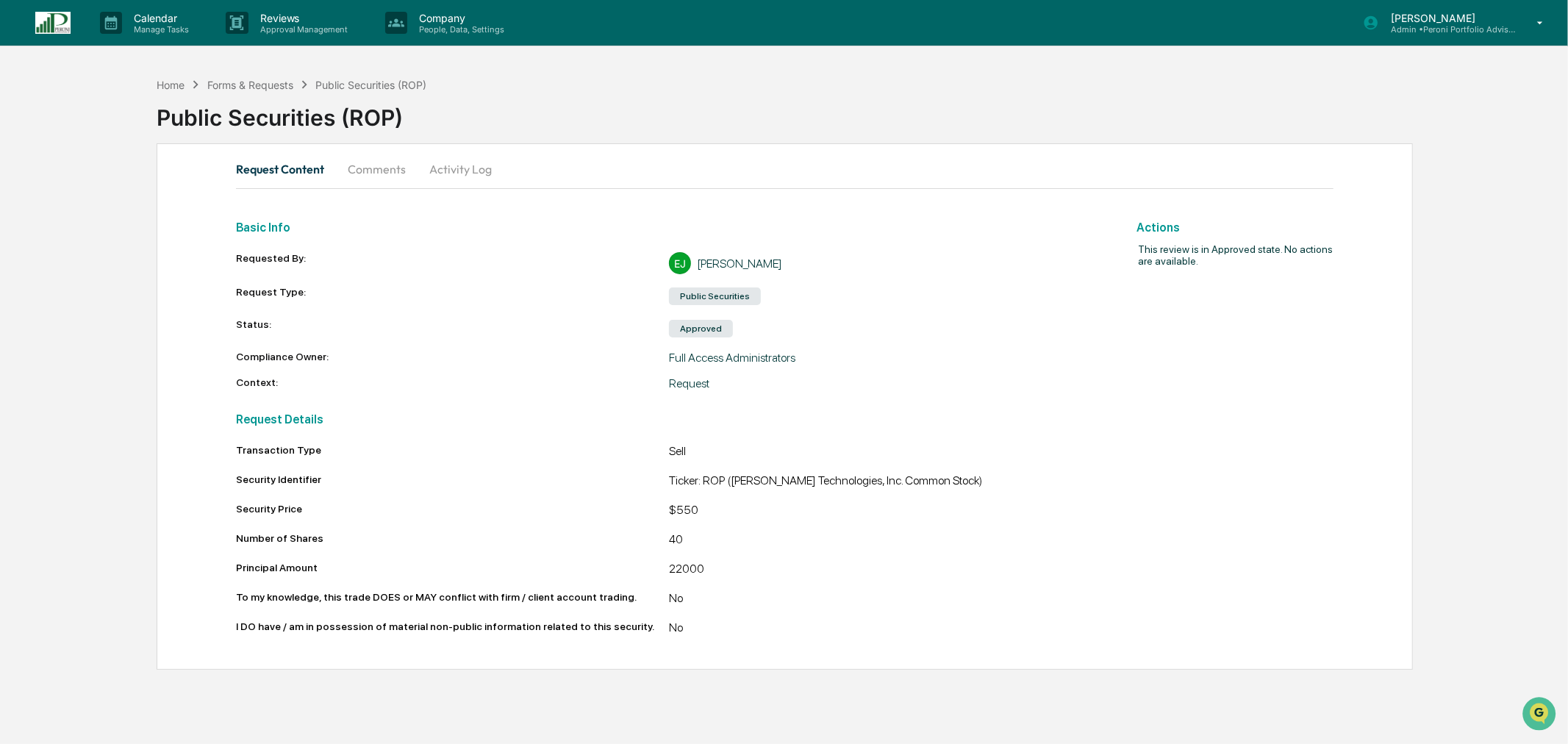
click at [377, 169] on button "Comments" at bounding box center [377, 169] width 81 height 35
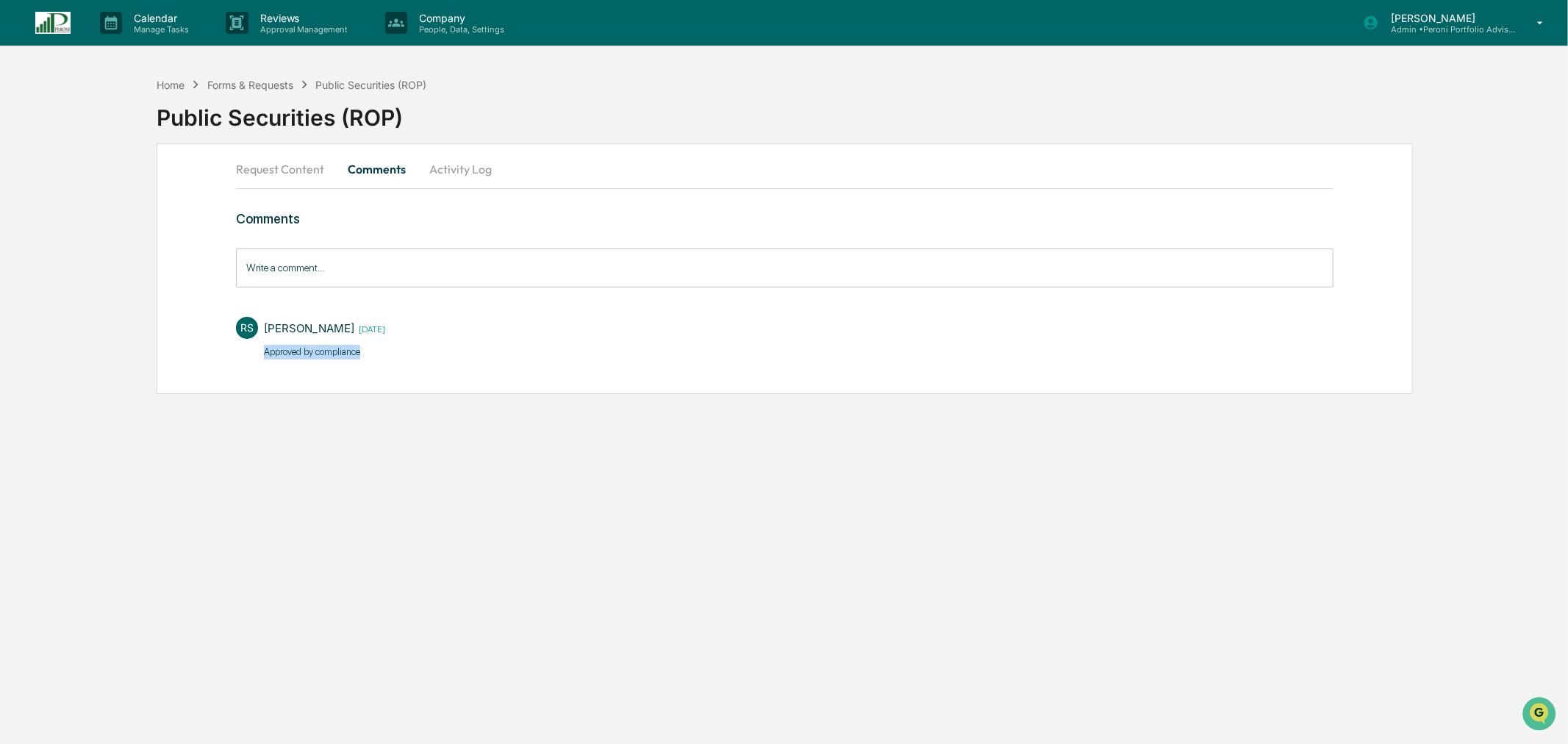
drag, startPoint x: 378, startPoint y: 348, endPoint x: 258, endPoint y: 351, distance: 120.0
click at [258, 351] on div "RS [PERSON_NAME] [DATE] Approved by compliance" at bounding box center [784, 337] width 1098 height 55
copy p "Approved by compliance"
click at [275, 88] on div "Forms & Requests" at bounding box center [250, 84] width 86 height 12
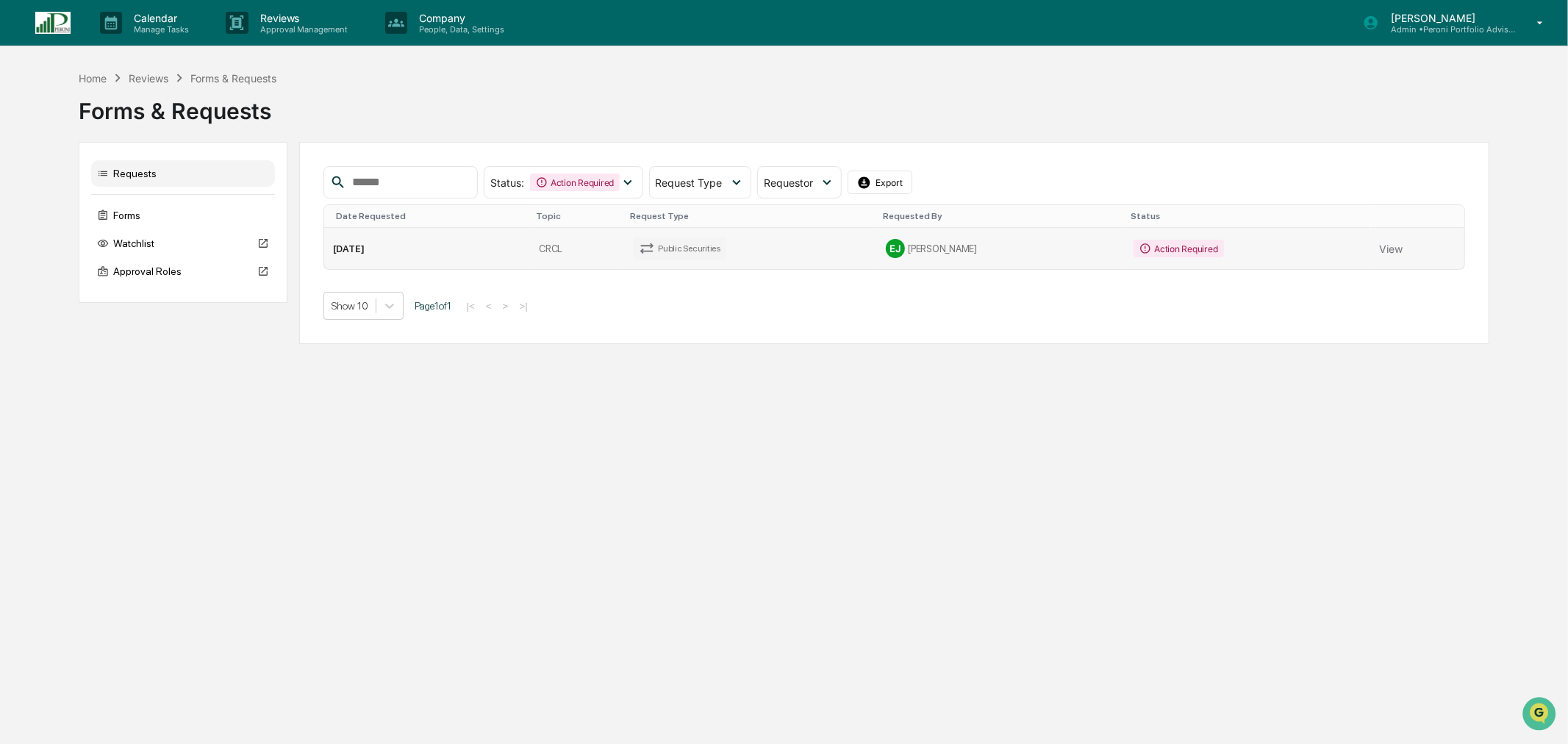
click at [584, 248] on td "CRCL" at bounding box center [577, 249] width 94 height 41
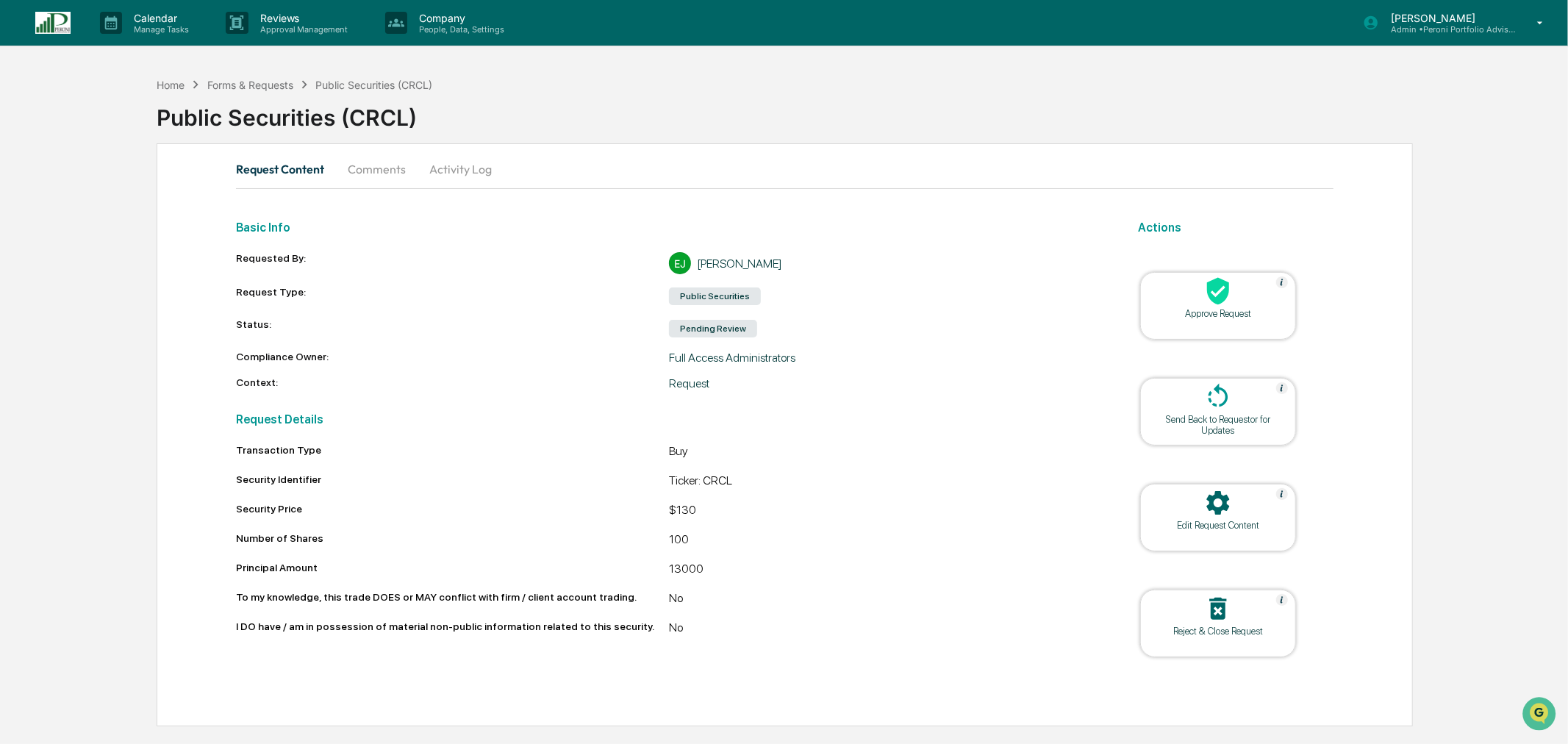
click at [378, 164] on button "Comments" at bounding box center [377, 169] width 81 height 35
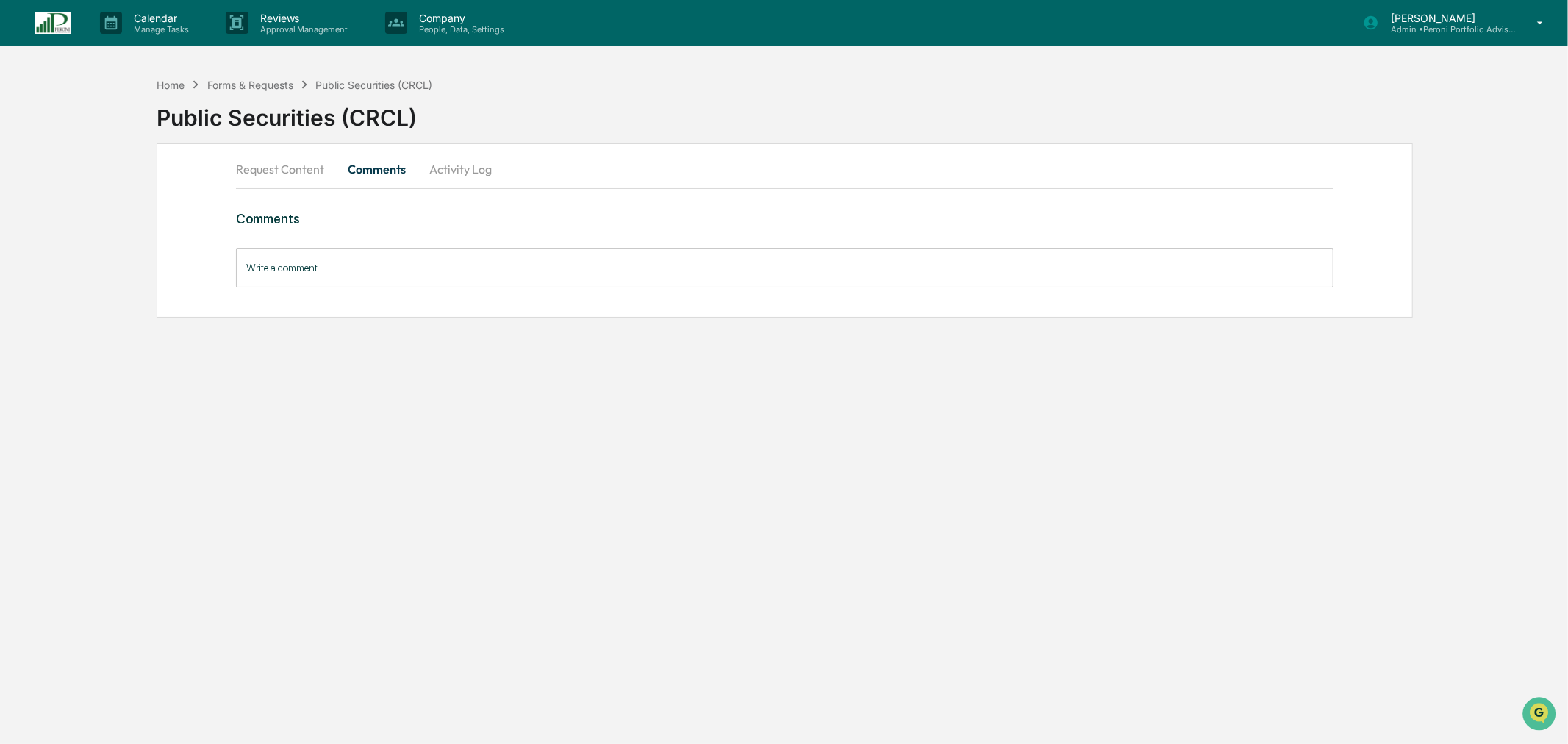
click at [275, 170] on button "Request Content" at bounding box center [285, 169] width 100 height 35
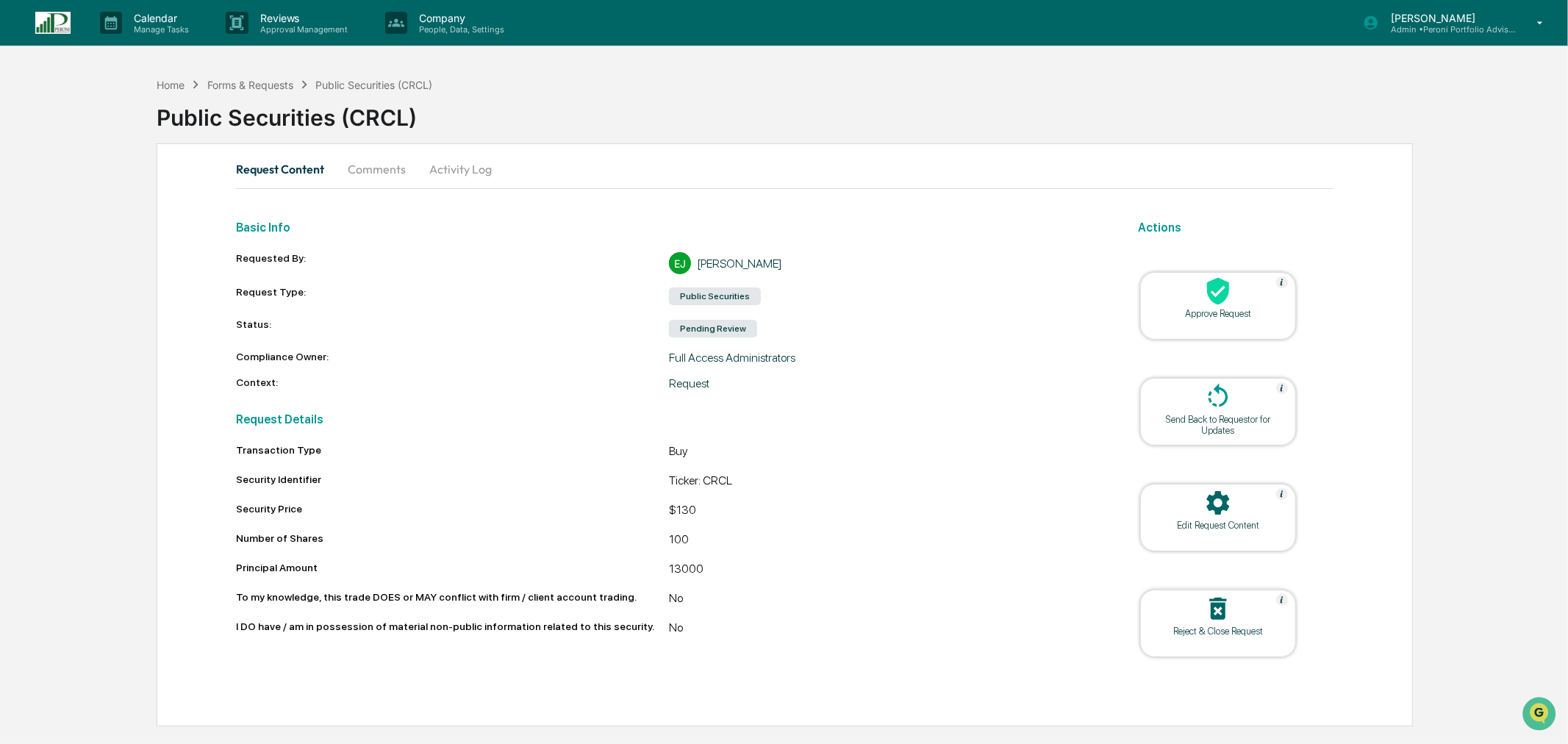
click at [1214, 318] on div "Approve Request" at bounding box center [1218, 313] width 132 height 11
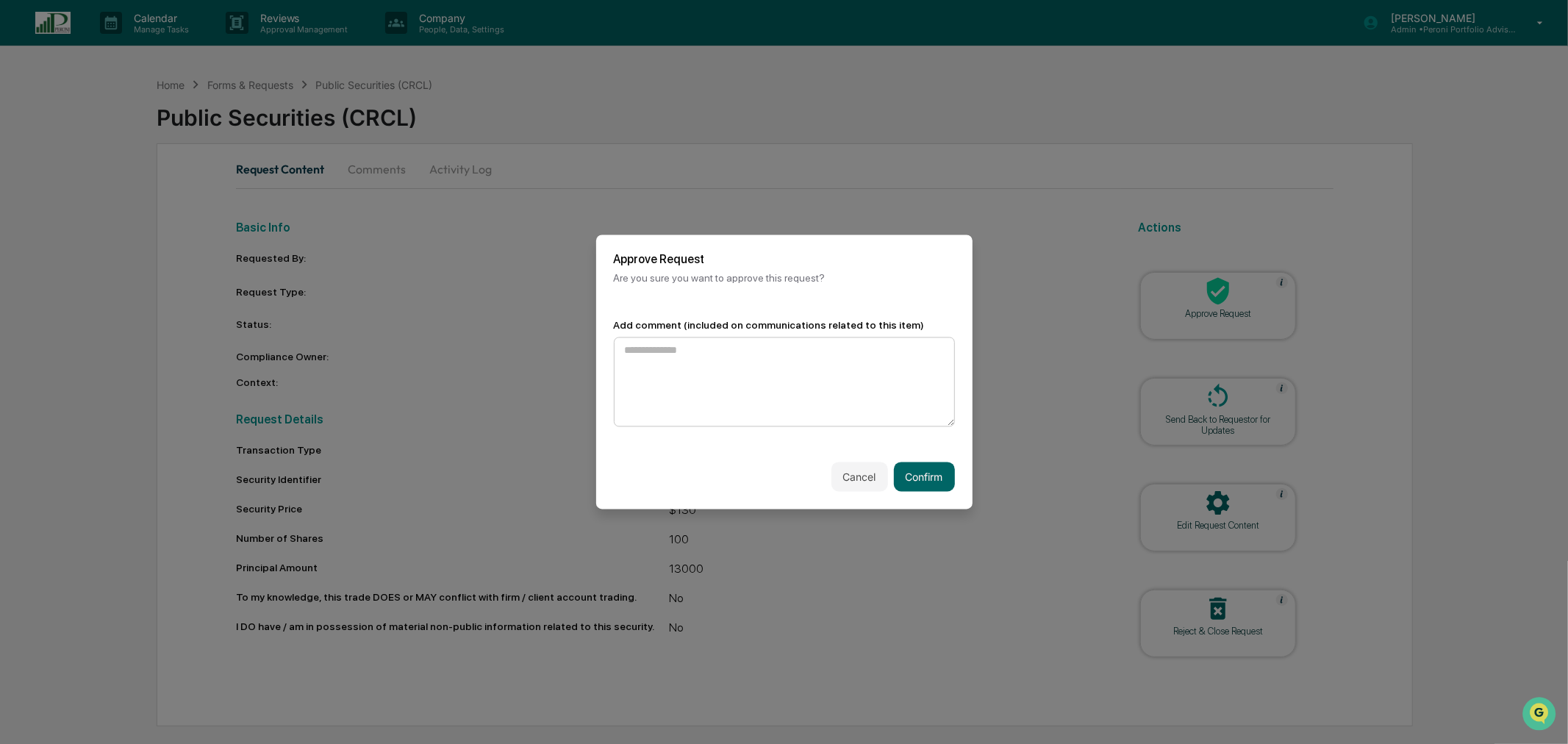
click at [692, 370] on textarea at bounding box center [784, 383] width 341 height 90
type textarea "**********"
click at [932, 476] on button "Confirm" at bounding box center [924, 477] width 61 height 30
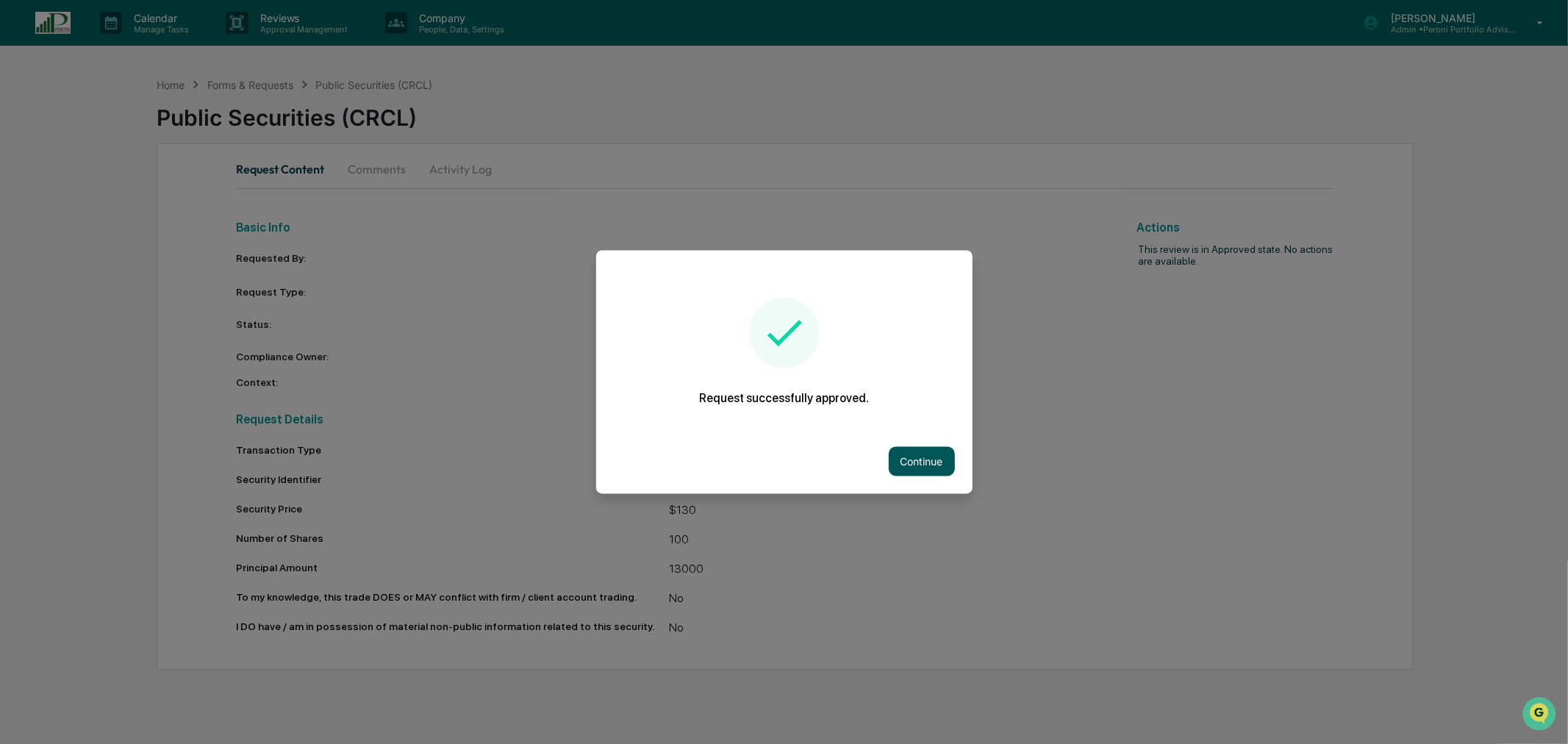
click at [933, 462] on button "Continue" at bounding box center [921, 462] width 66 height 30
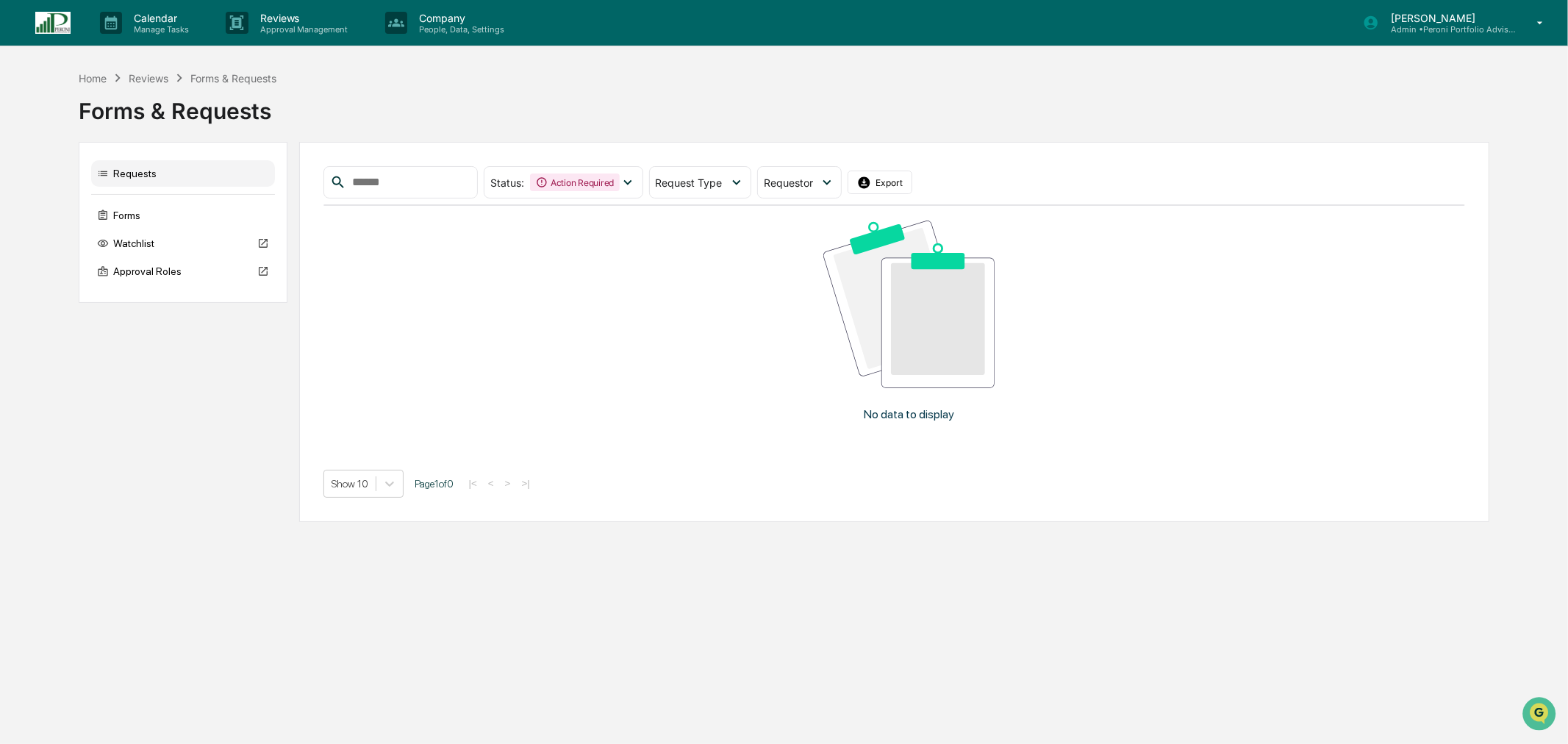
click at [1229, 247] on div "No data to display" at bounding box center [909, 326] width 1172 height 241
click at [620, 181] on div "Action Required" at bounding box center [575, 182] width 90 height 17
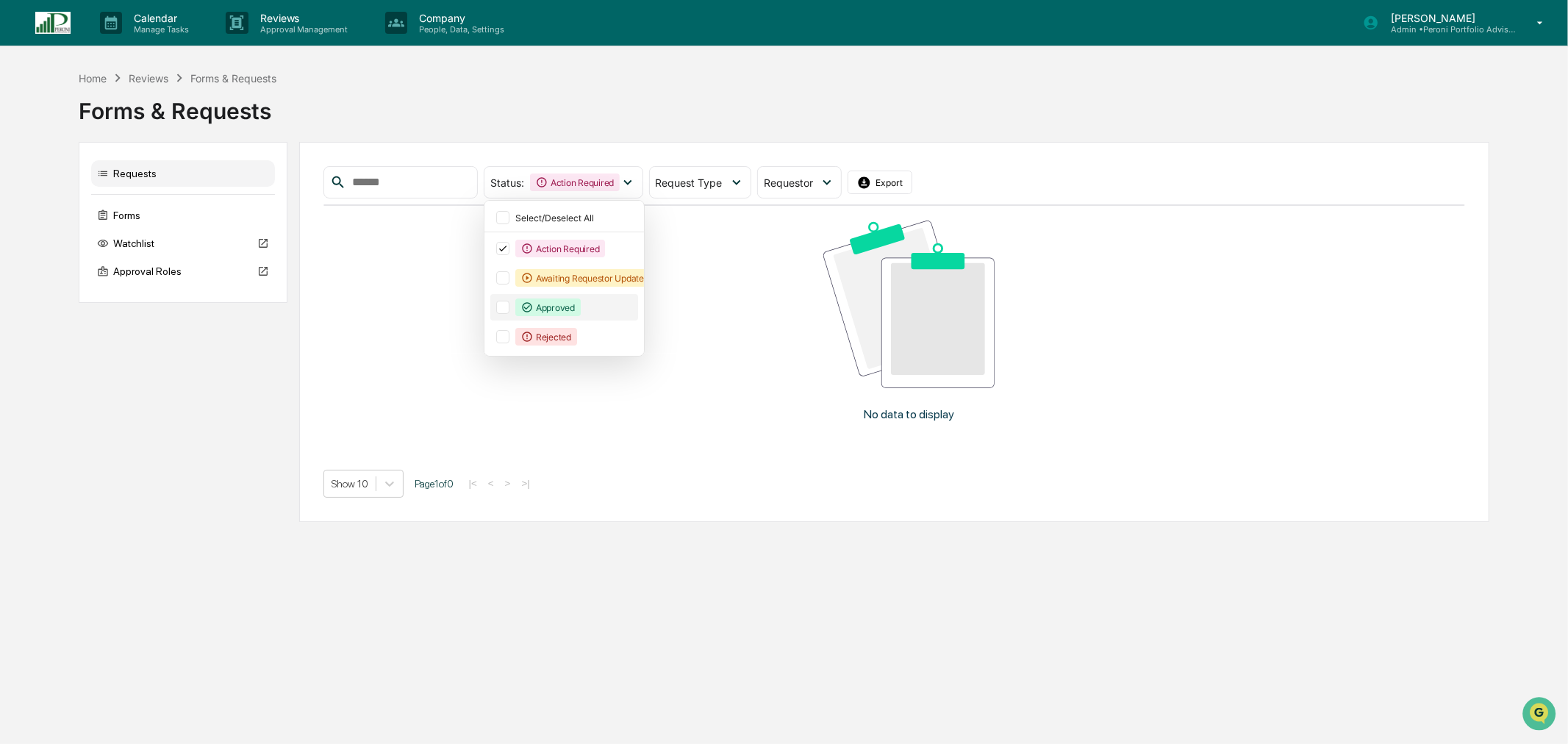
click at [619, 307] on div "Approved" at bounding box center [575, 307] width 120 height 17
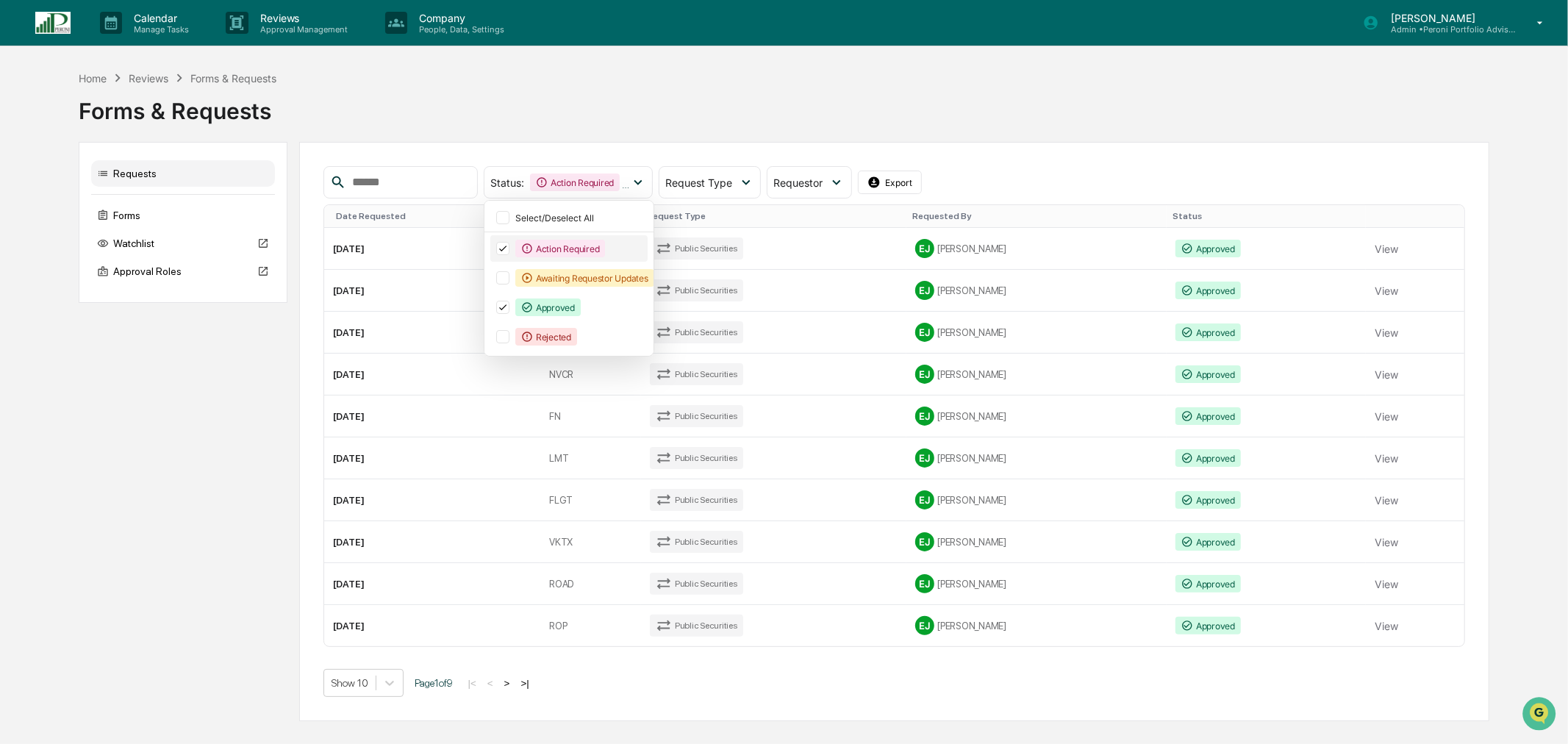
click at [570, 248] on div "Action Required" at bounding box center [560, 248] width 90 height 17
click at [790, 131] on div "Home Reviews Forms & Requests Forms & Requests Requests Forms Watchlist Approva…" at bounding box center [784, 396] width 1411 height 651
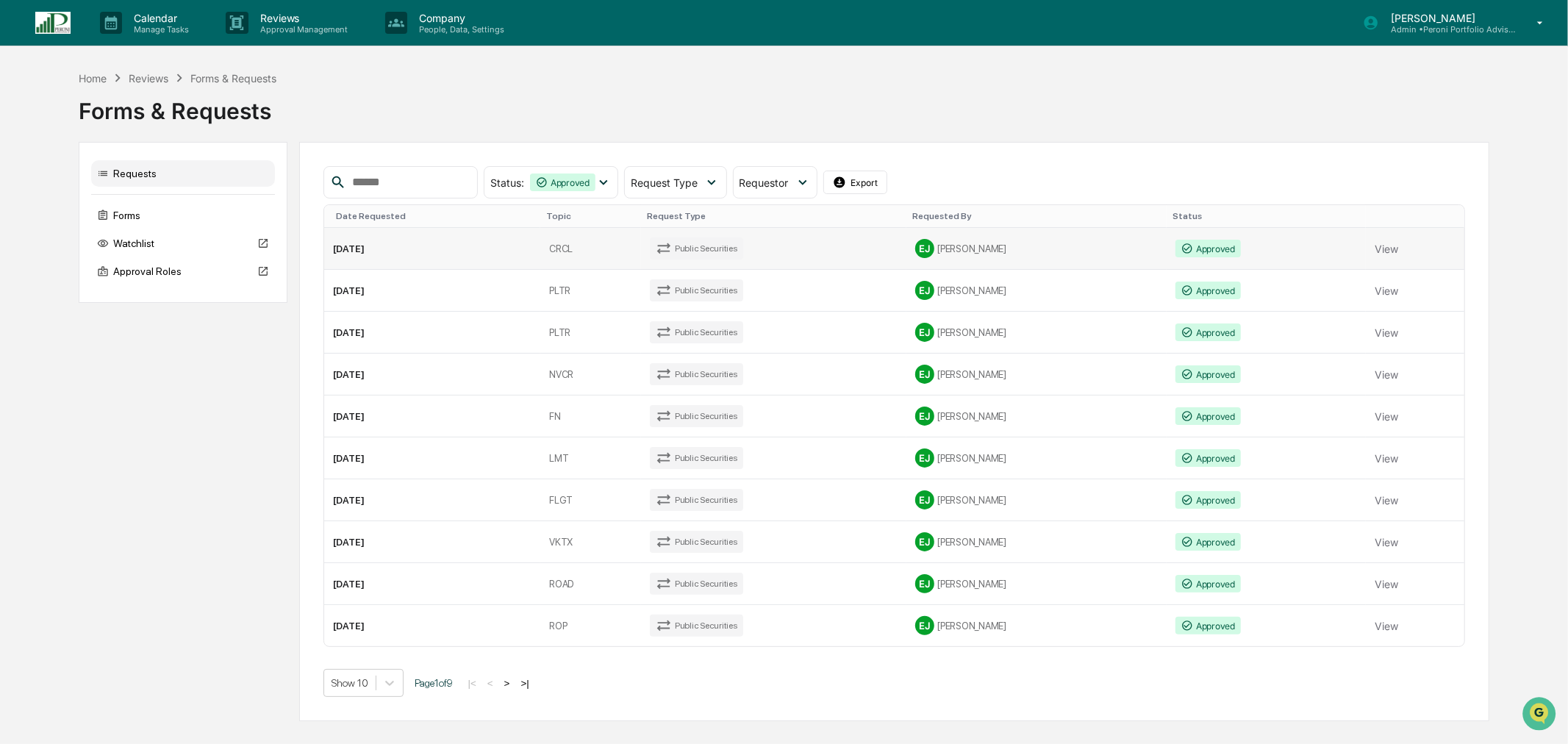
click at [599, 251] on td "CRCL" at bounding box center [590, 249] width 100 height 42
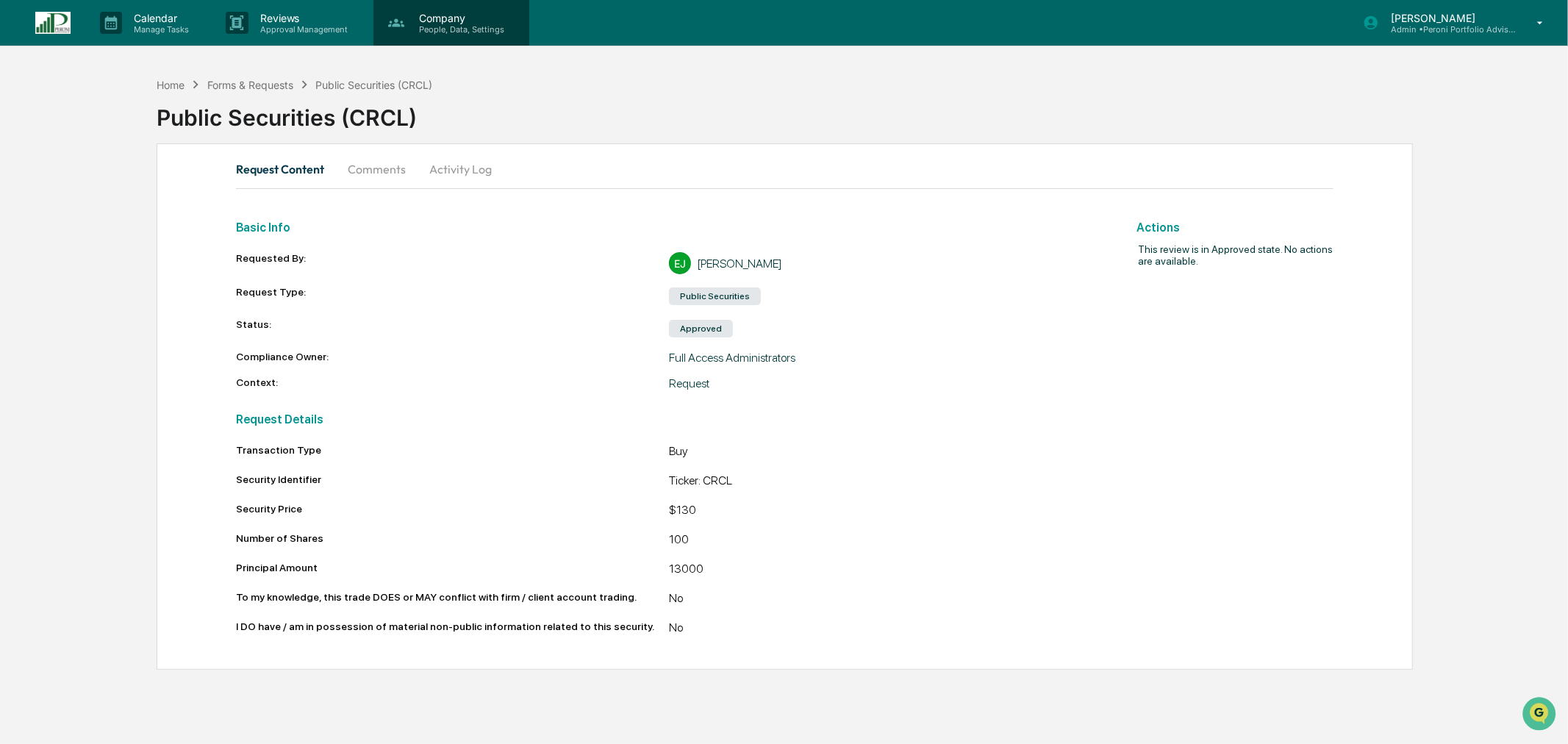
click at [472, 33] on p "People, Data, Settings" at bounding box center [459, 30] width 104 height 11
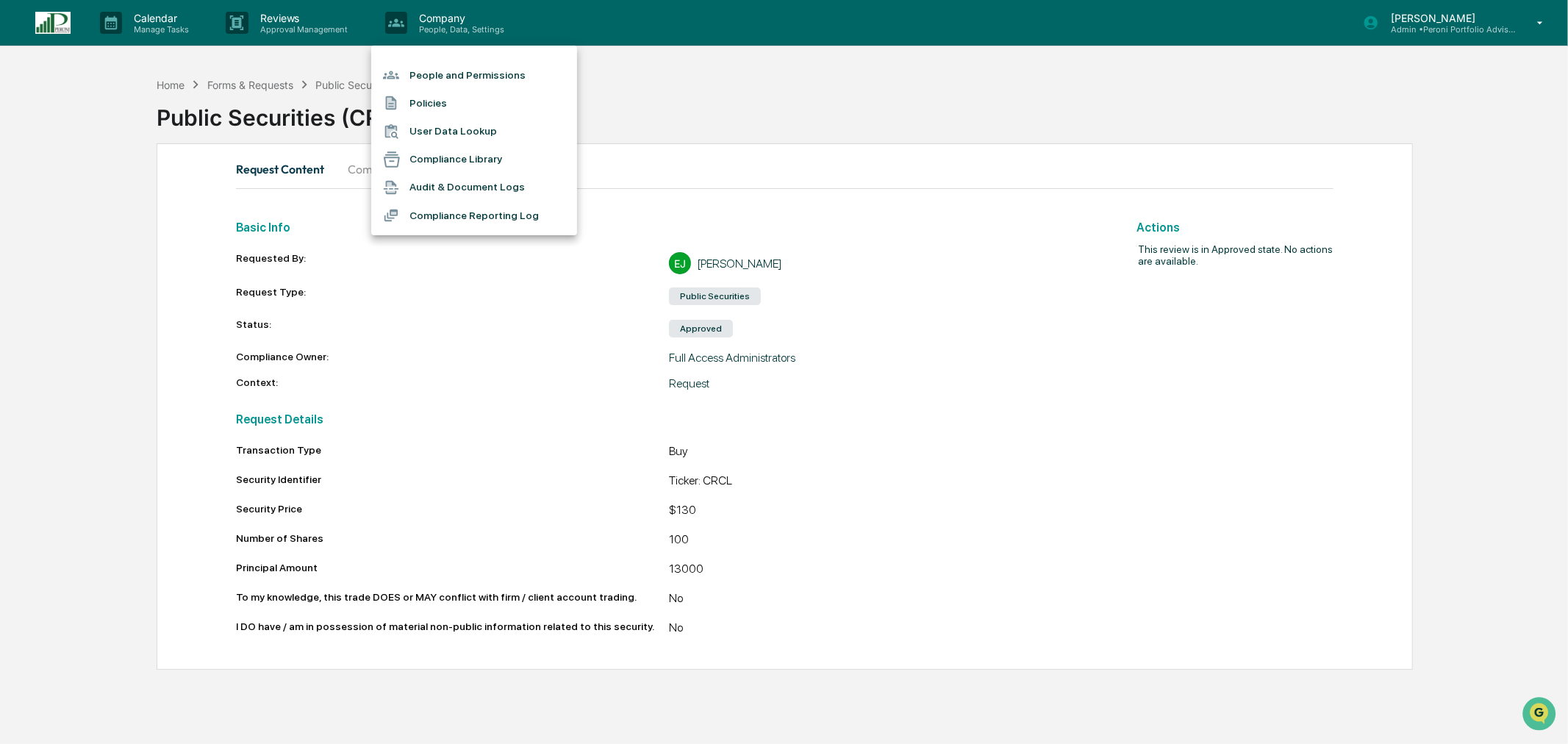
click at [276, 30] on div at bounding box center [784, 372] width 1568 height 744
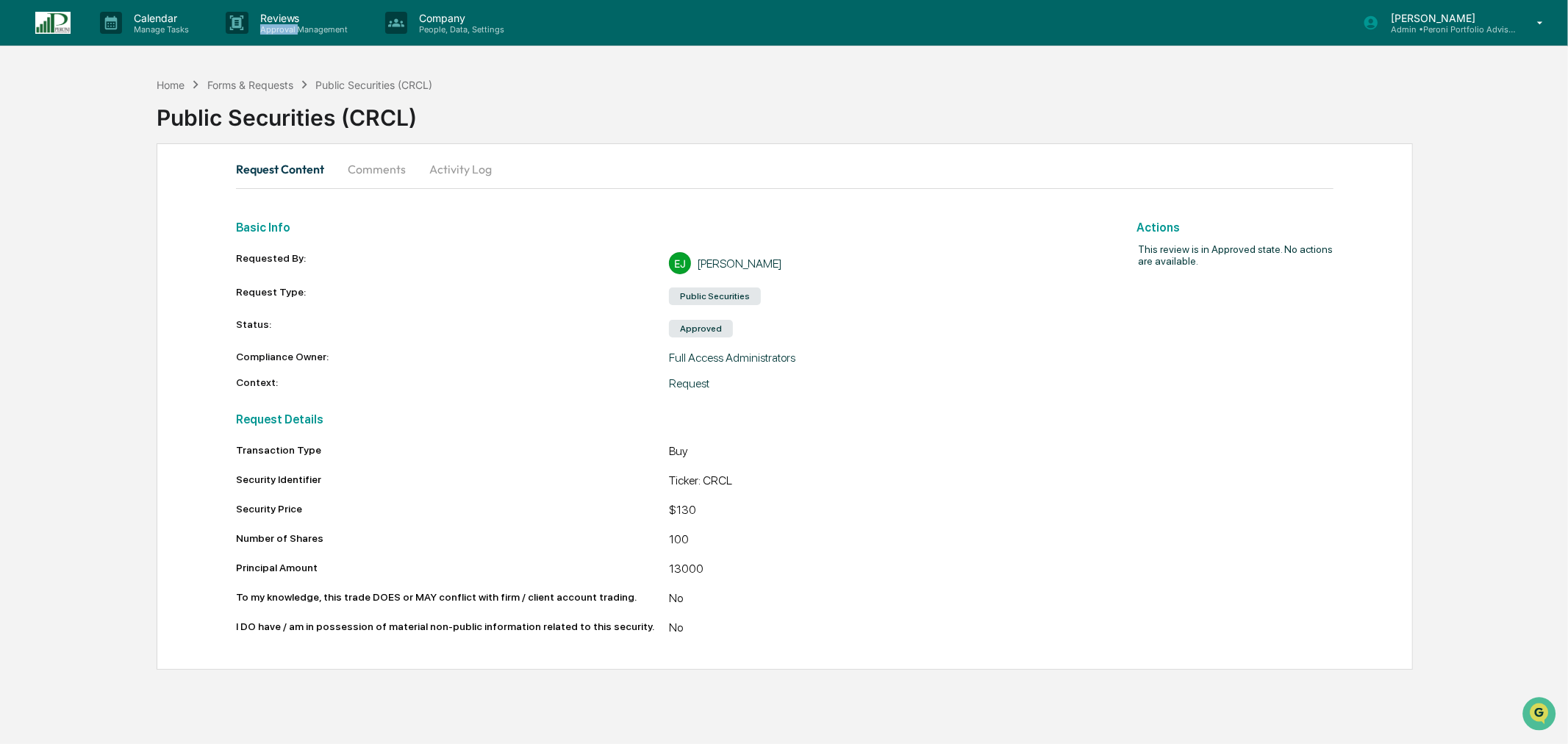
click at [276, 30] on p "Approval Management" at bounding box center [302, 30] width 107 height 11
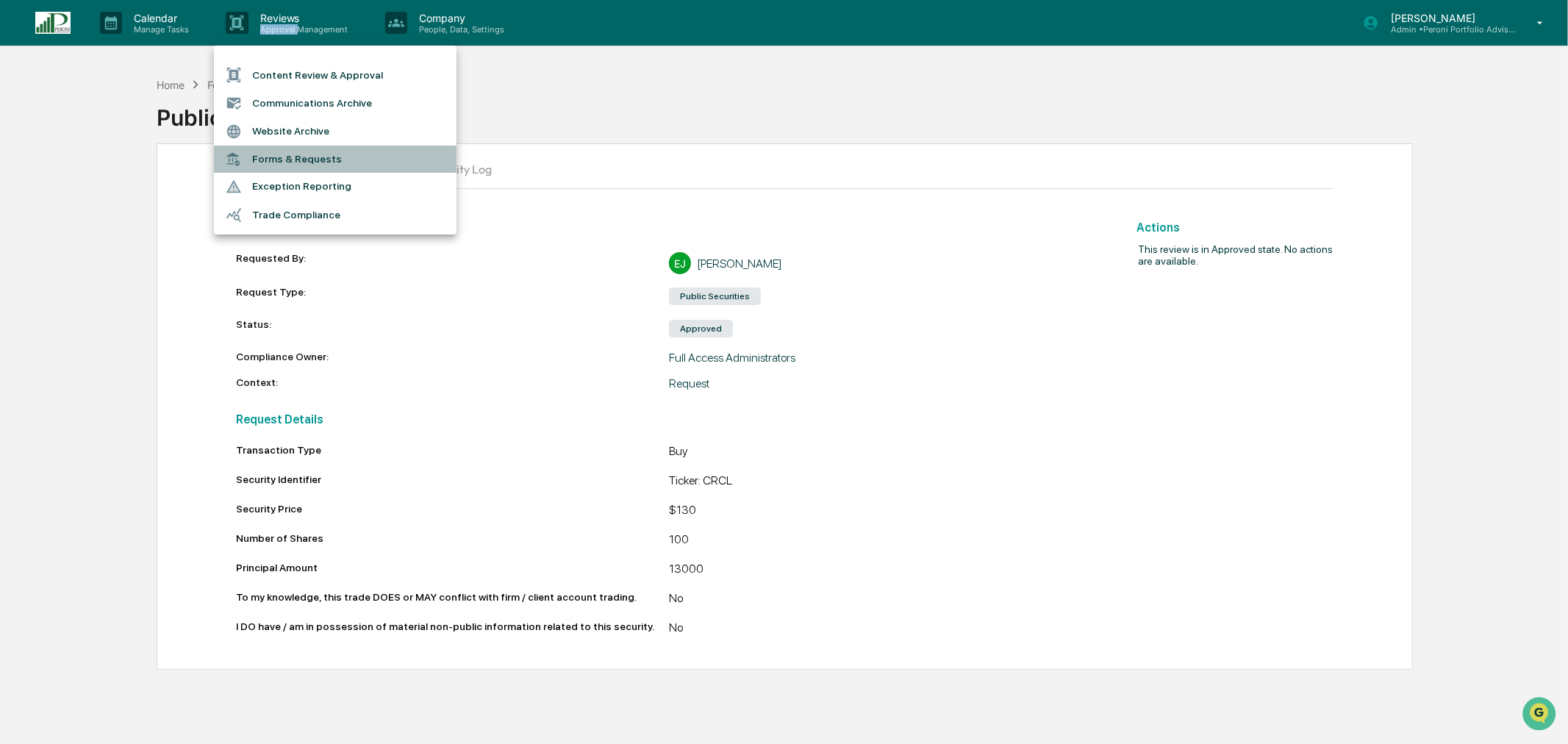
click at [294, 155] on li "Forms & Requests" at bounding box center [335, 159] width 243 height 27
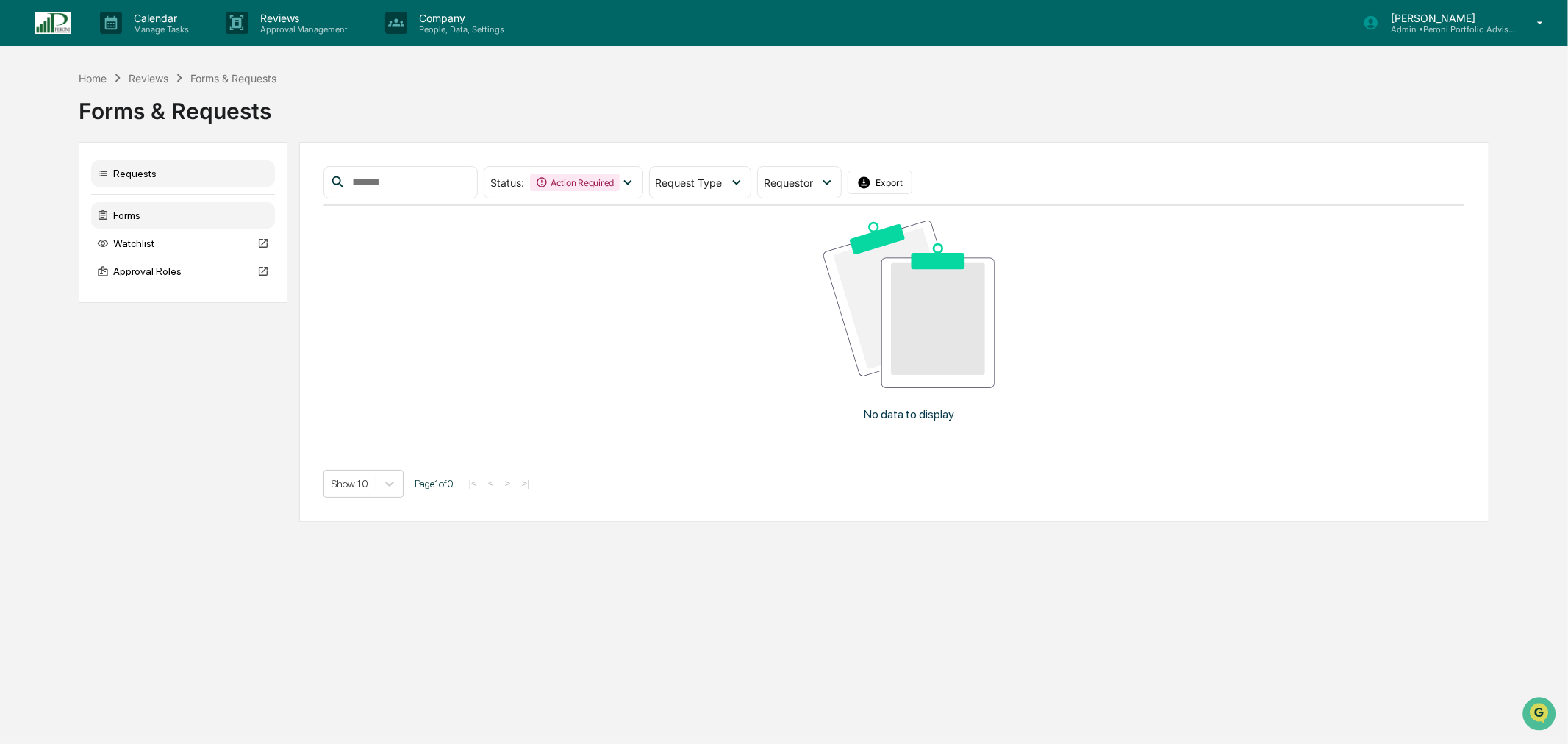
click at [149, 215] on div "Forms" at bounding box center [183, 215] width 184 height 27
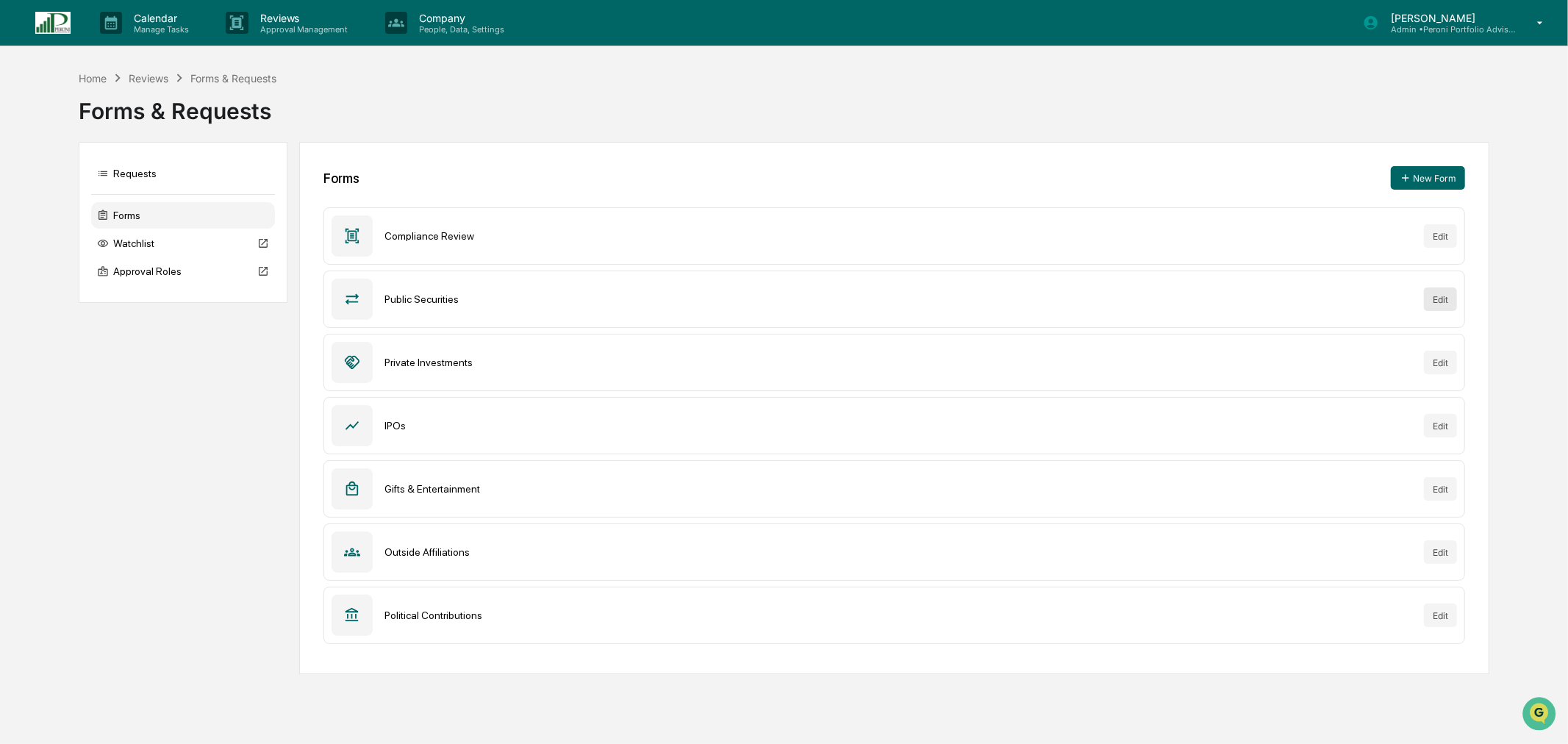
click at [1437, 305] on button "Edit" at bounding box center [1440, 299] width 33 height 24
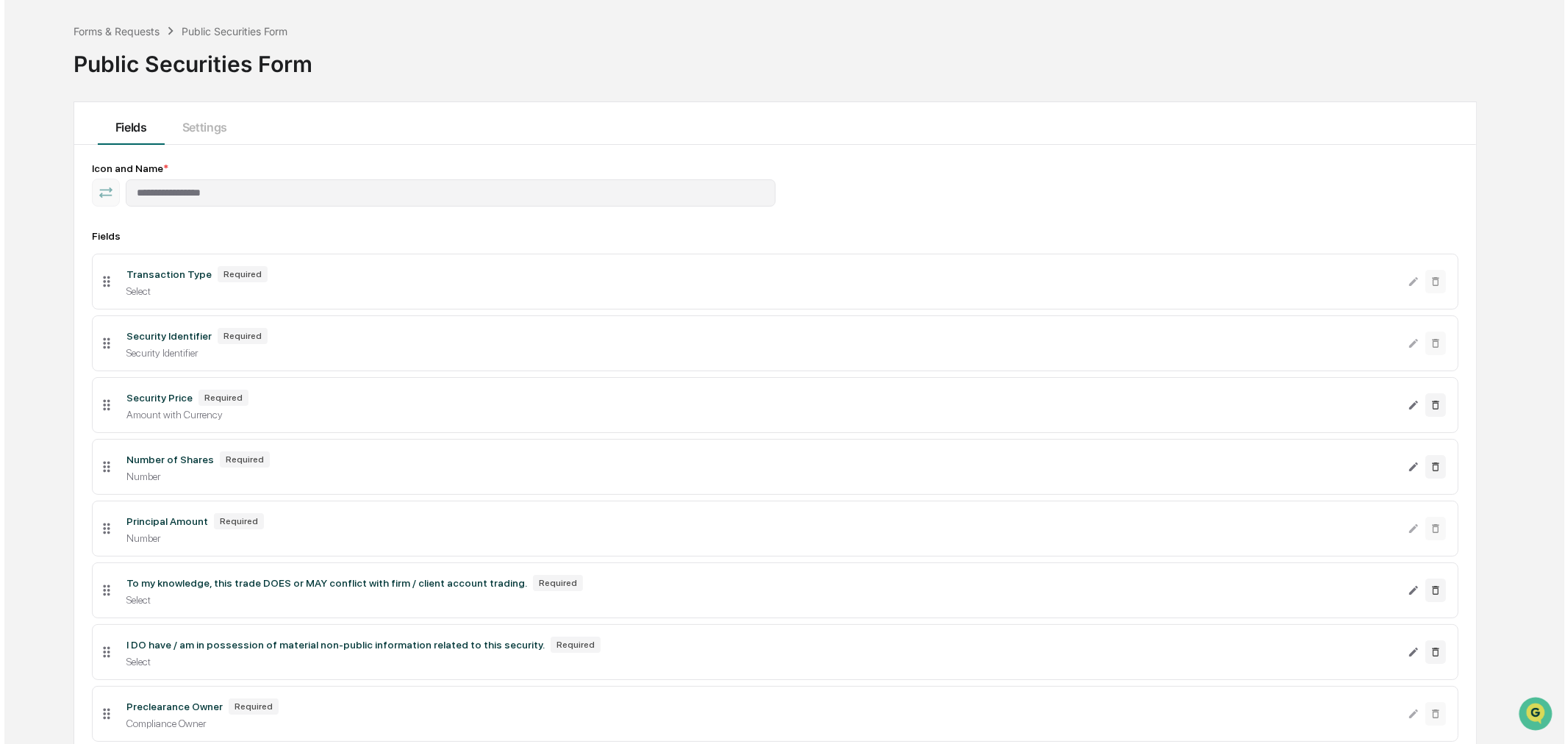
scroll to position [164, 0]
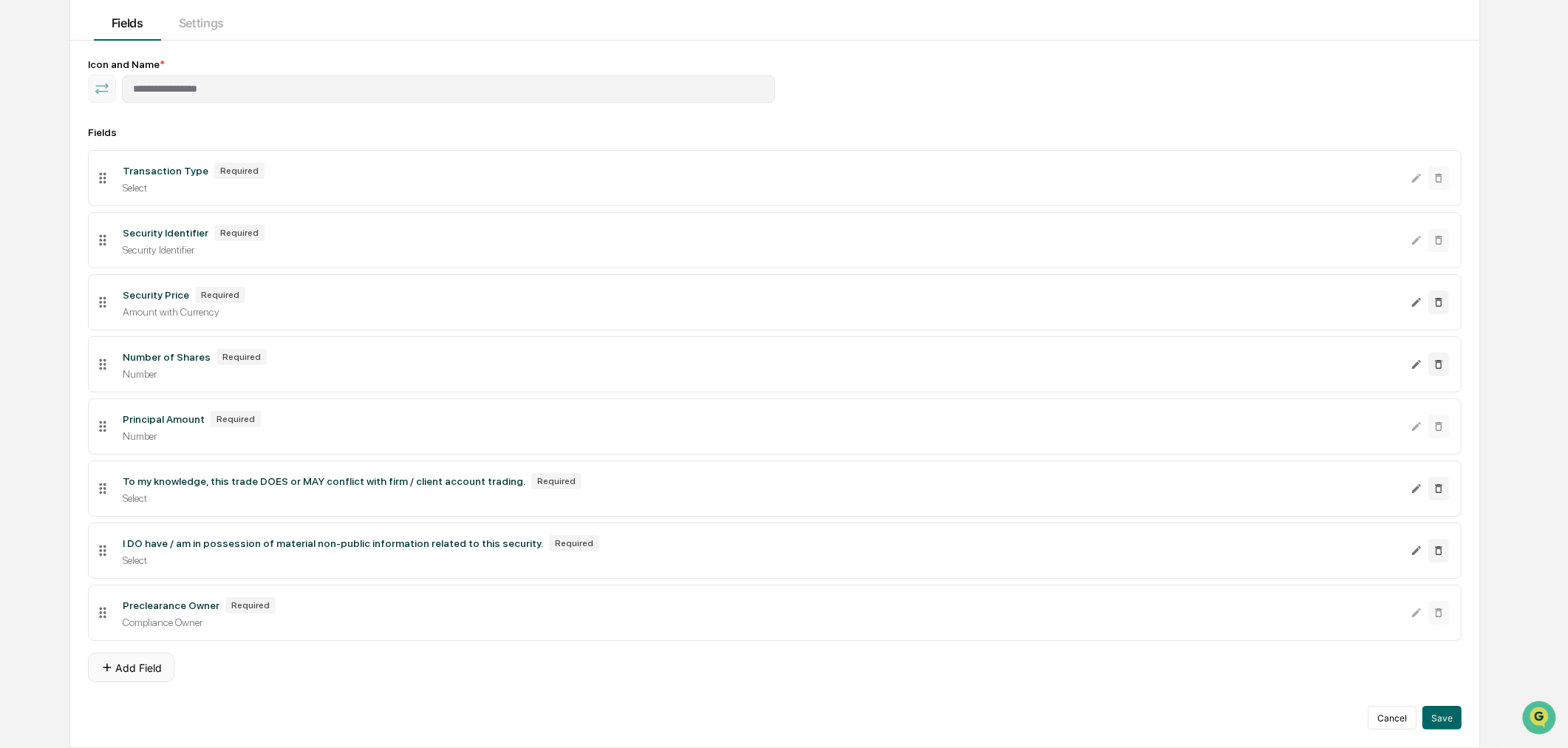
click at [138, 670] on button "Add Field" at bounding box center [131, 667] width 86 height 30
